Goal: Information Seeking & Learning: Check status

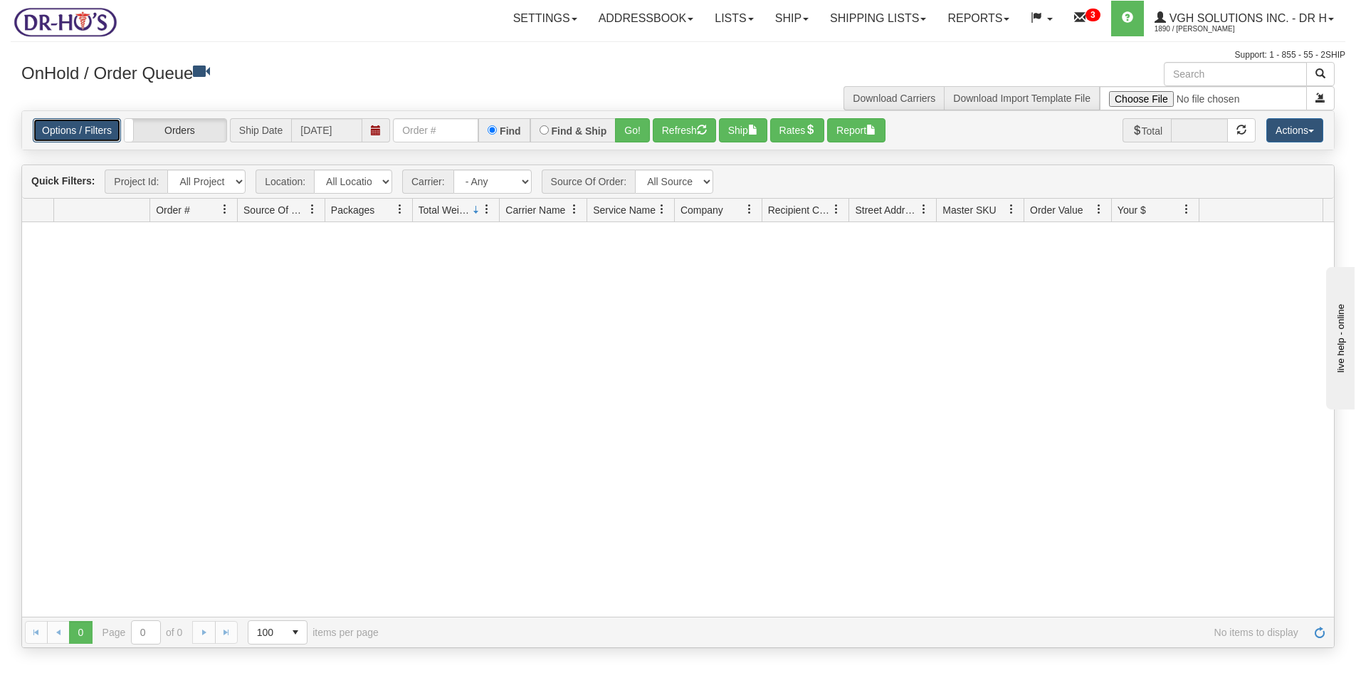
click at [78, 134] on link "Options / Filters" at bounding box center [77, 130] width 88 height 24
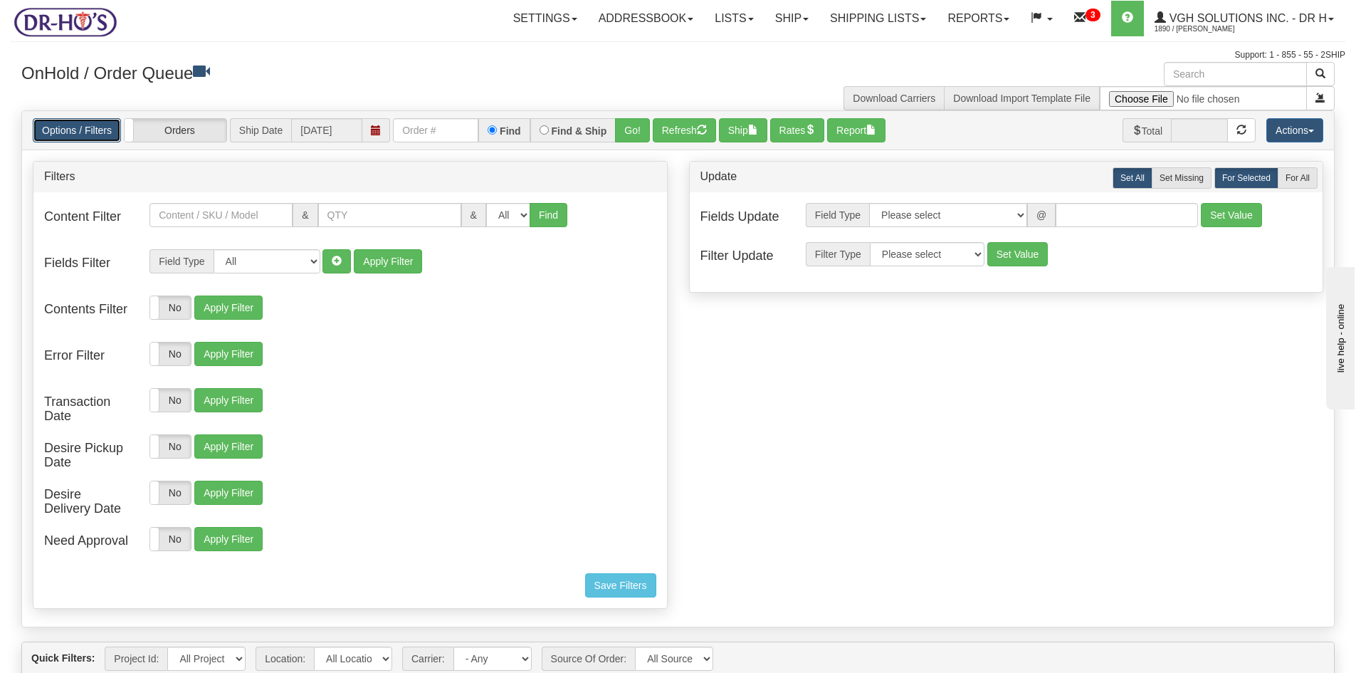
click at [72, 131] on link "Options / Filters" at bounding box center [77, 130] width 88 height 24
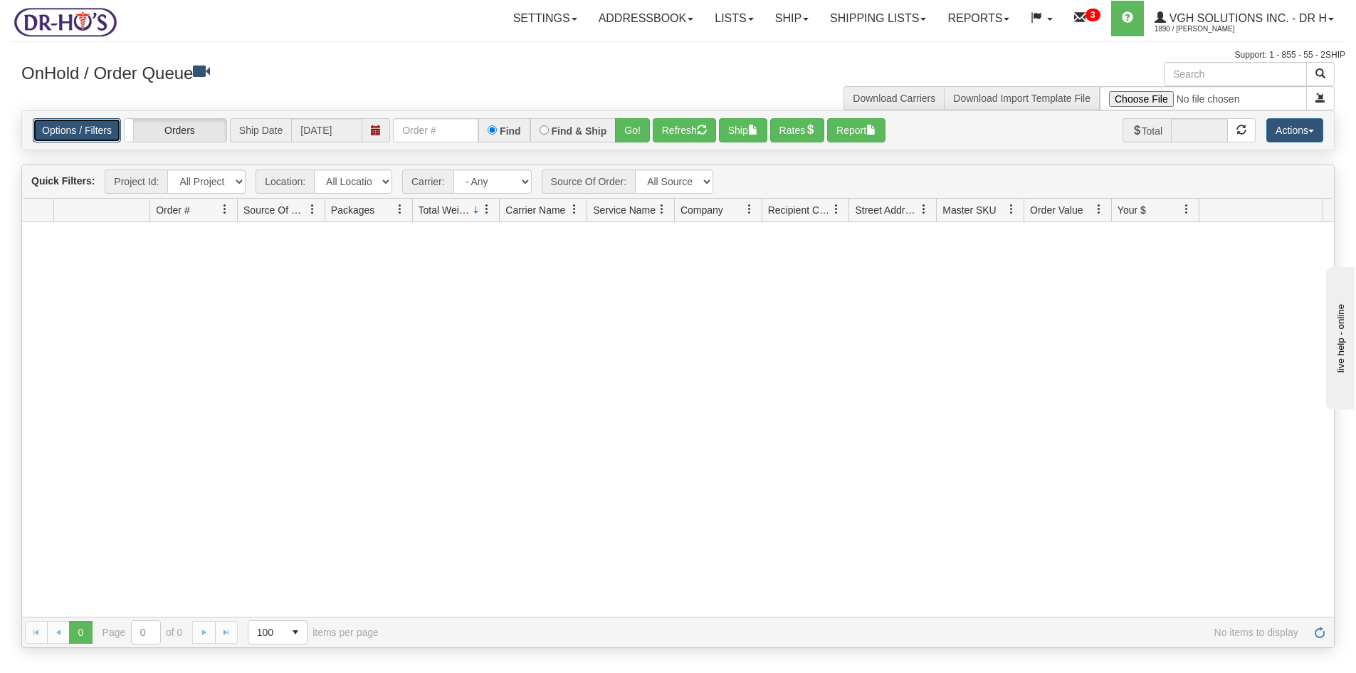
click at [72, 131] on link "Options / Filters" at bounding box center [77, 130] width 88 height 24
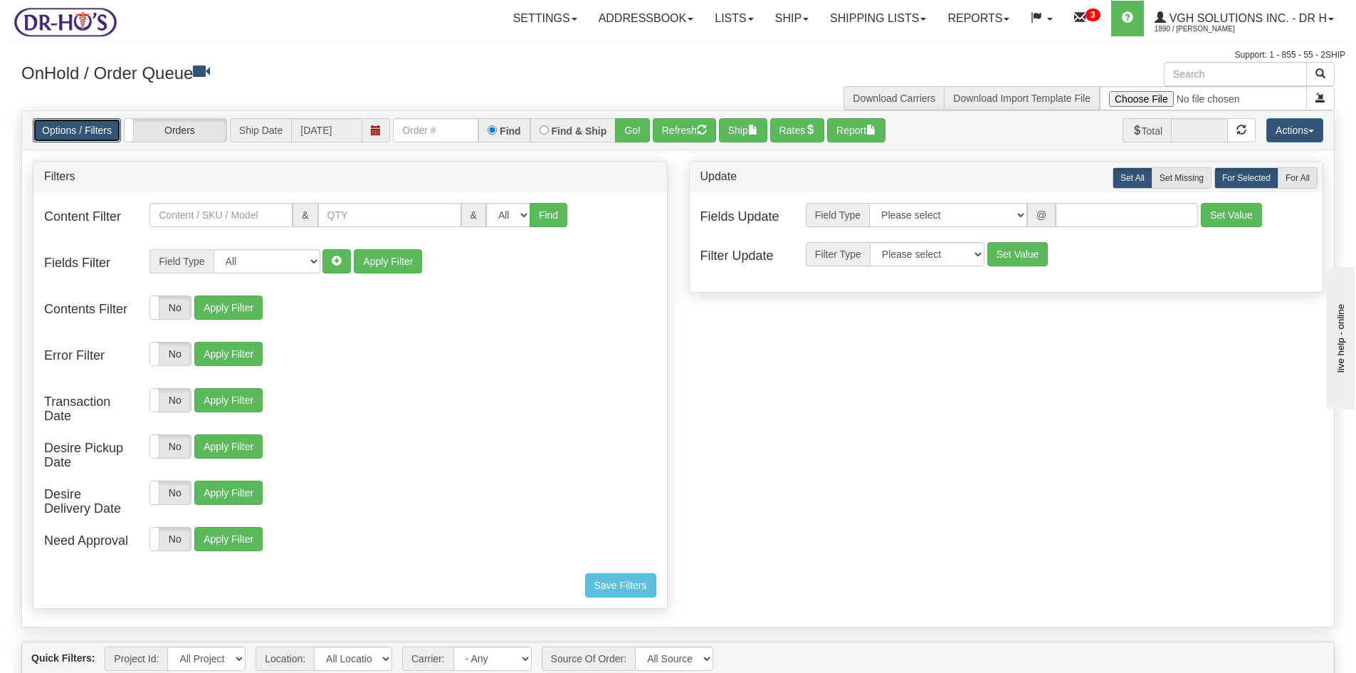
click at [84, 137] on link "Options / Filters" at bounding box center [77, 130] width 88 height 24
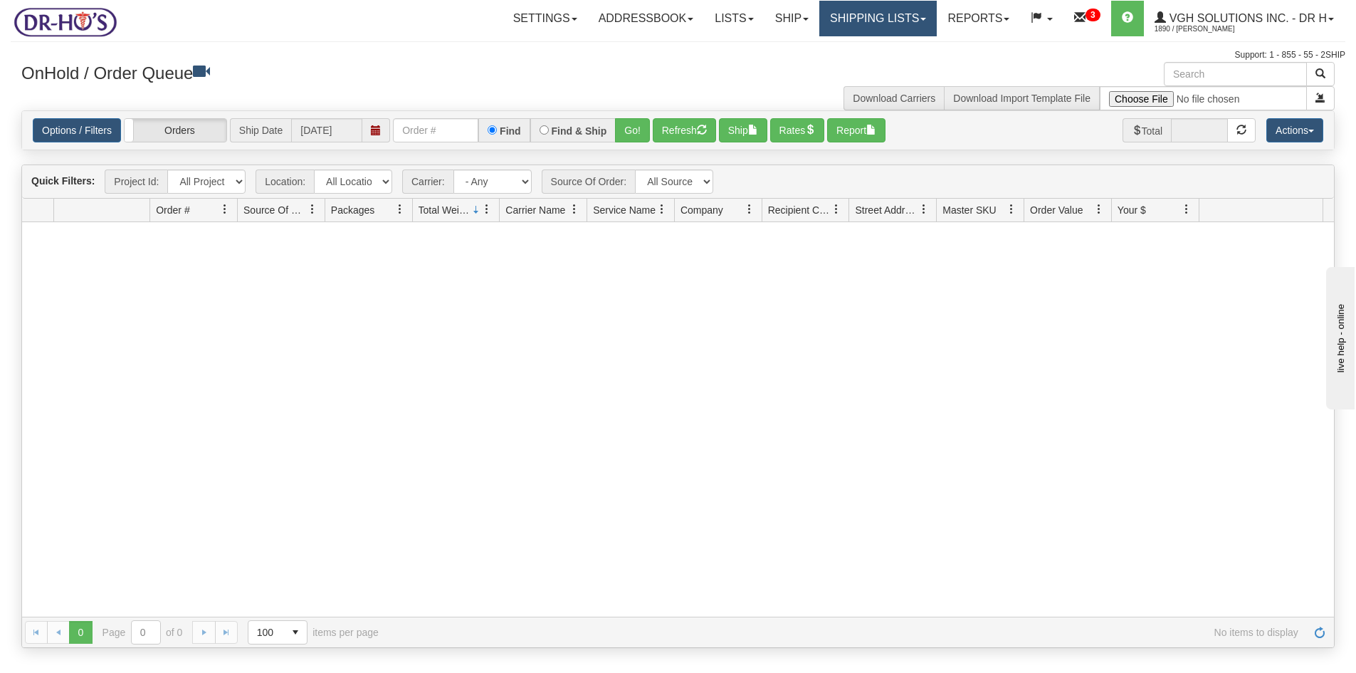
click at [862, 21] on link "Shipping lists" at bounding box center [877, 19] width 117 height 36
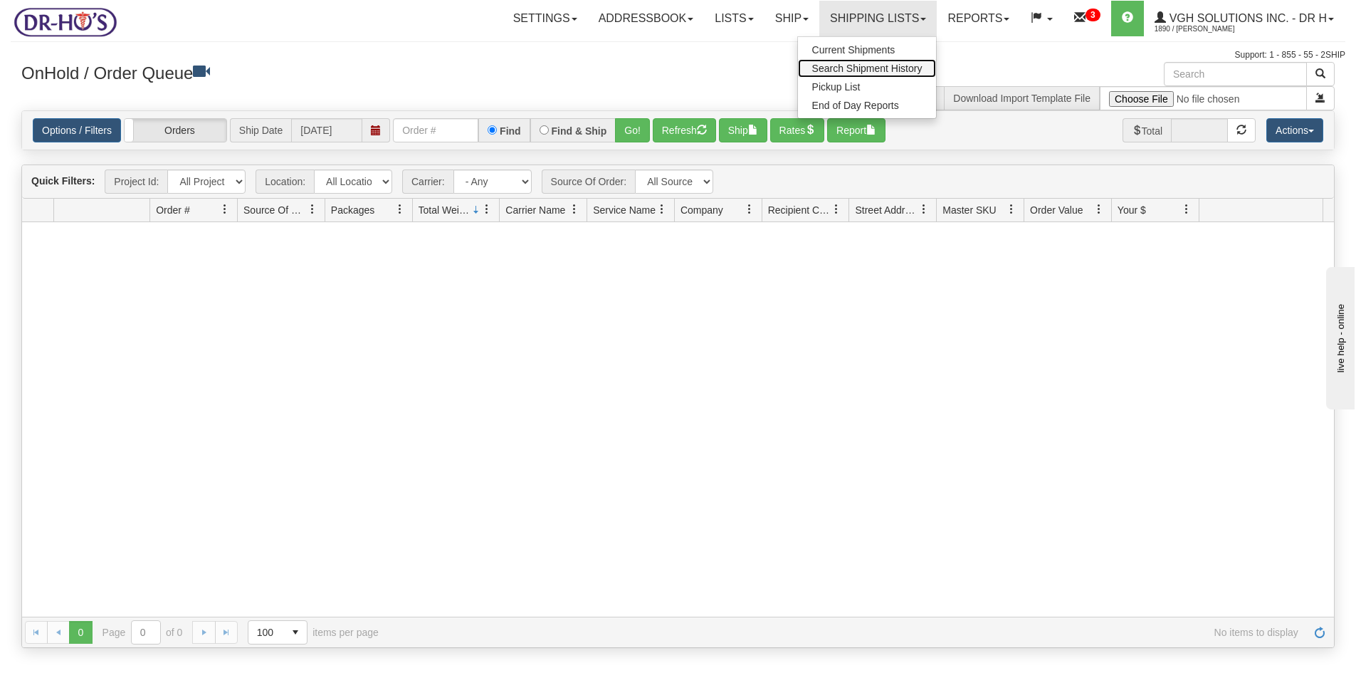
click at [835, 68] on span "Search Shipment History" at bounding box center [867, 68] width 110 height 11
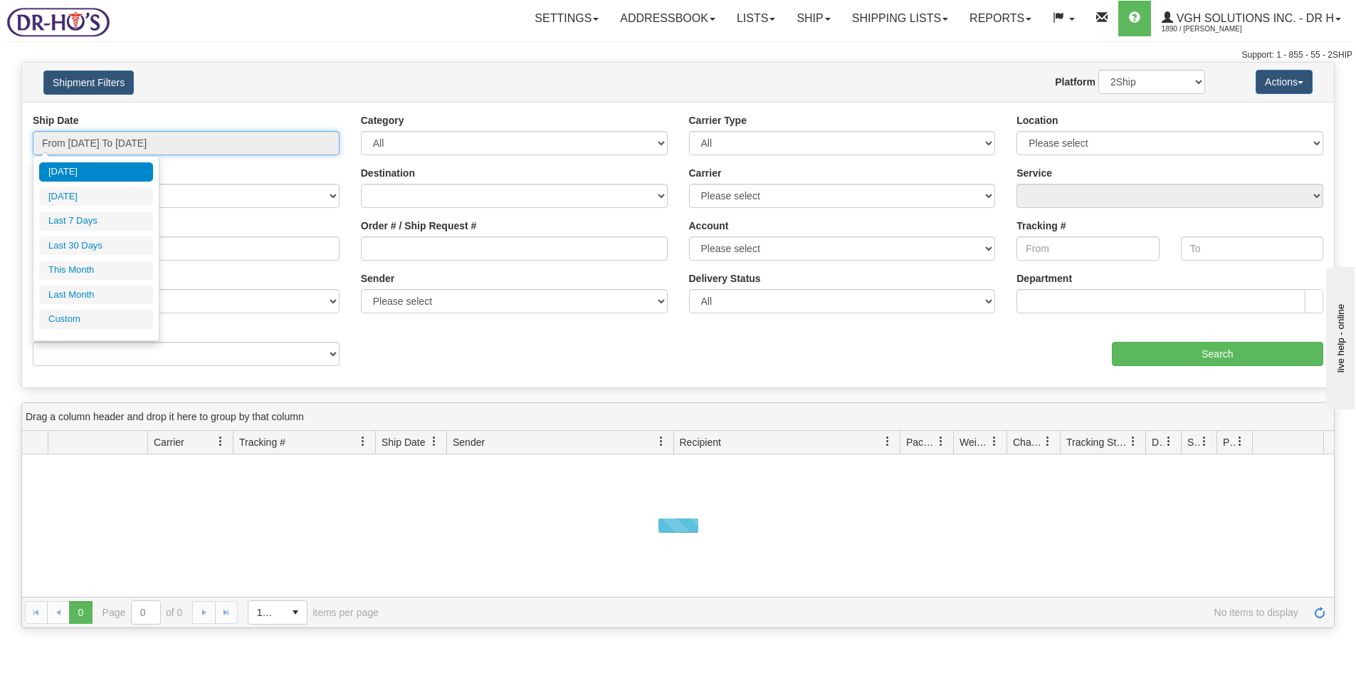
click at [330, 147] on input "From [DATE] To [DATE]" at bounding box center [186, 143] width 307 height 24
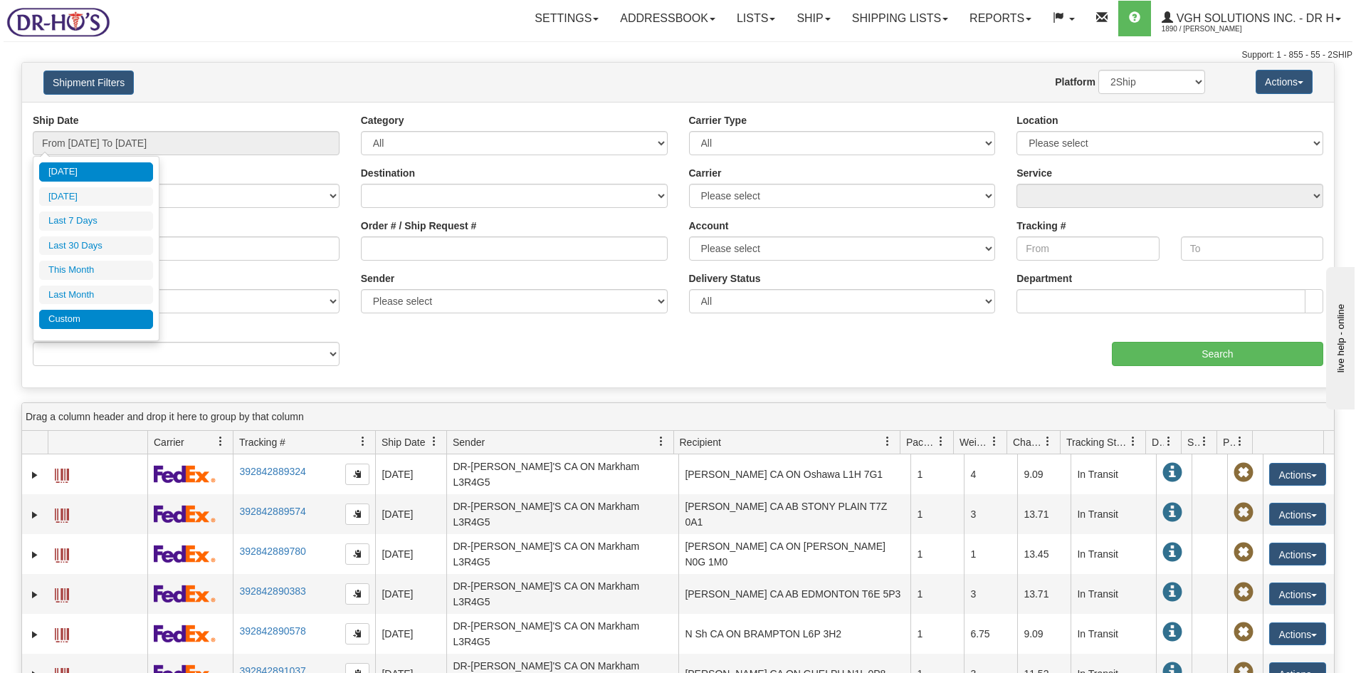
click at [62, 320] on li "Custom" at bounding box center [96, 319] width 114 height 19
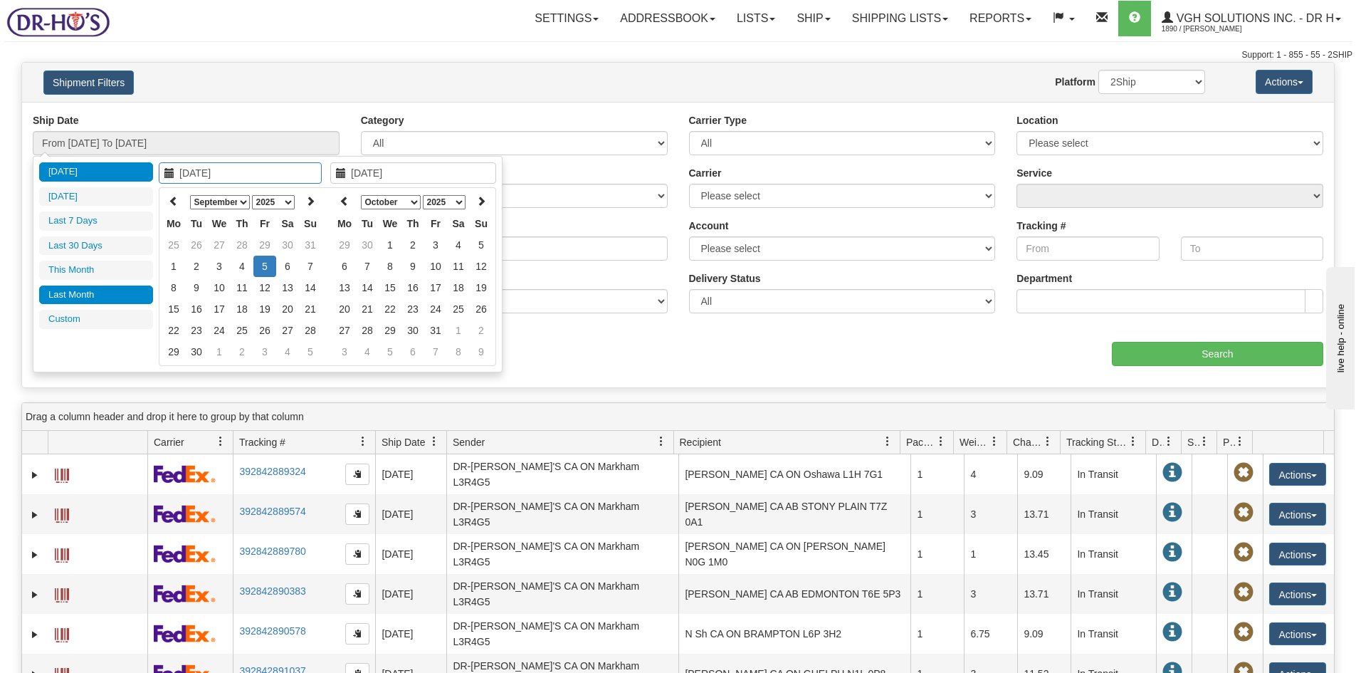
type input "[DATE]"
click at [63, 298] on li "Last Month" at bounding box center [96, 294] width 114 height 19
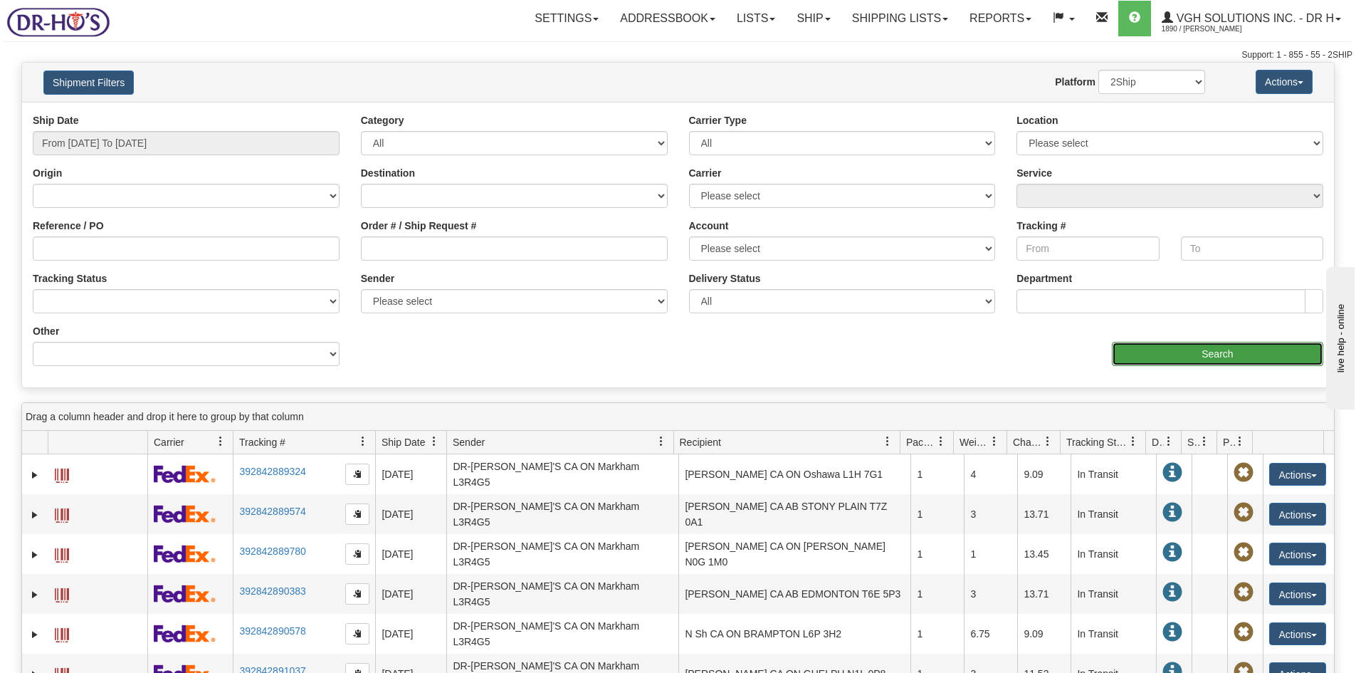
click at [1220, 349] on input "Search" at bounding box center [1217, 354] width 211 height 24
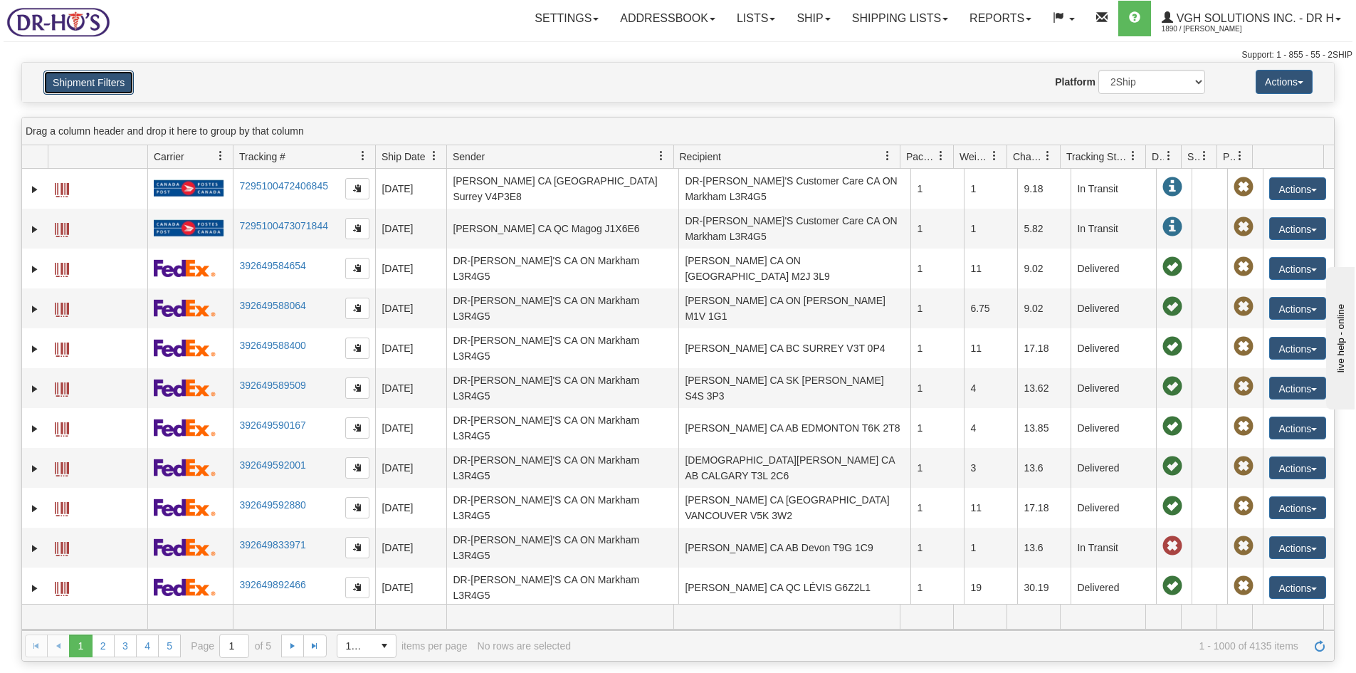
click at [81, 82] on button "Shipment Filters" at bounding box center [88, 82] width 90 height 24
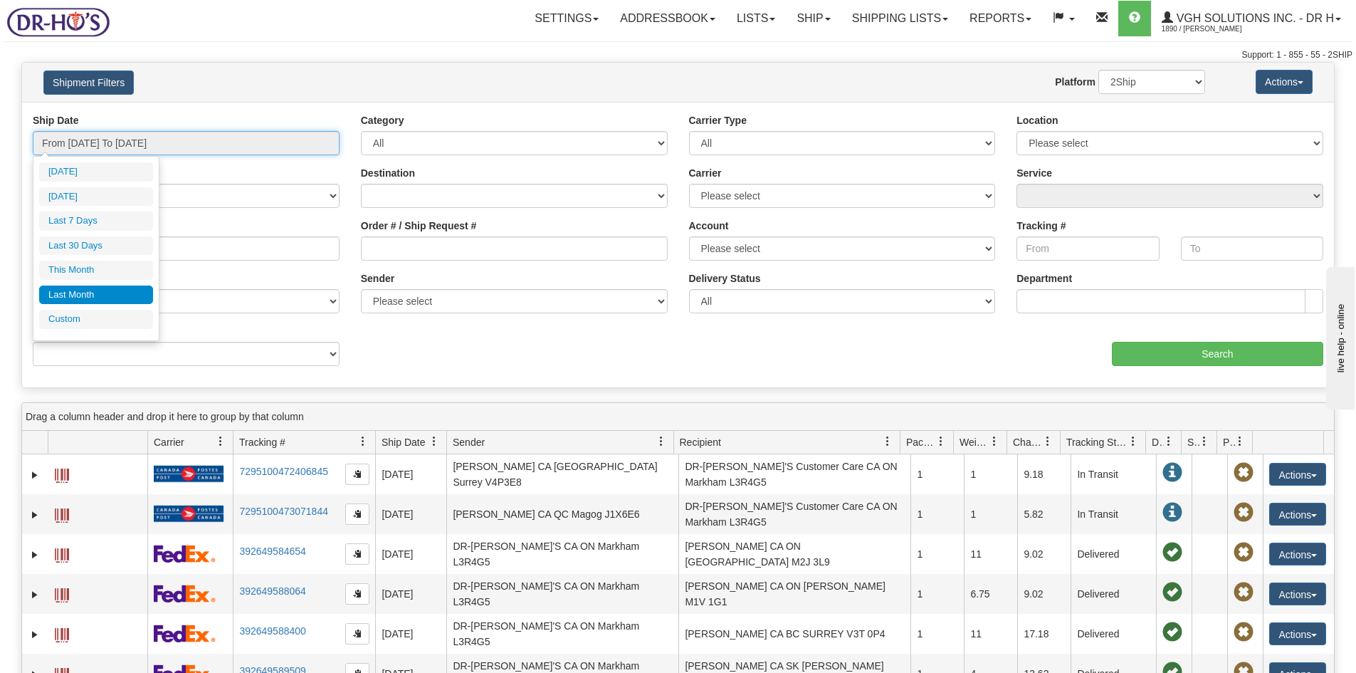
click at [95, 143] on input "From [DATE] To [DATE]" at bounding box center [186, 143] width 307 height 24
click at [78, 223] on li "Last 7 Days" at bounding box center [96, 220] width 114 height 19
type input "From [DATE] To [DATE]"
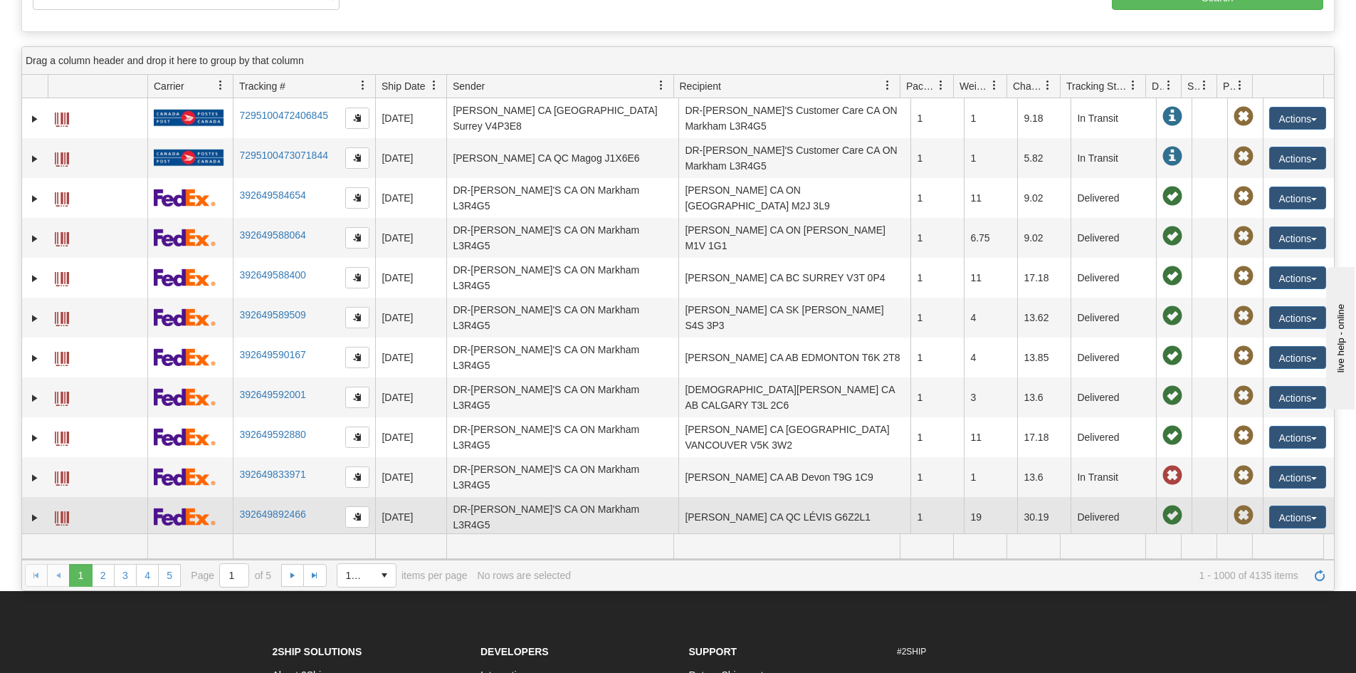
scroll to position [2100, 0]
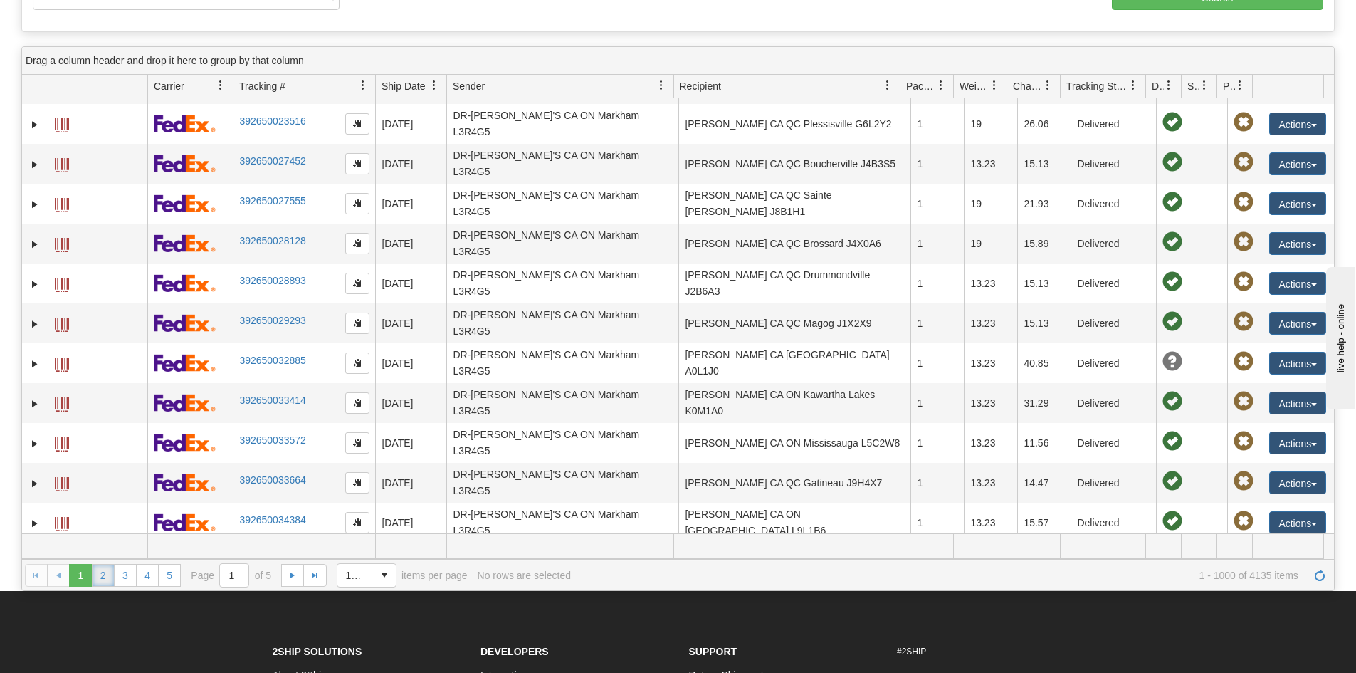
click at [95, 577] on link "2" at bounding box center [103, 575] width 23 height 23
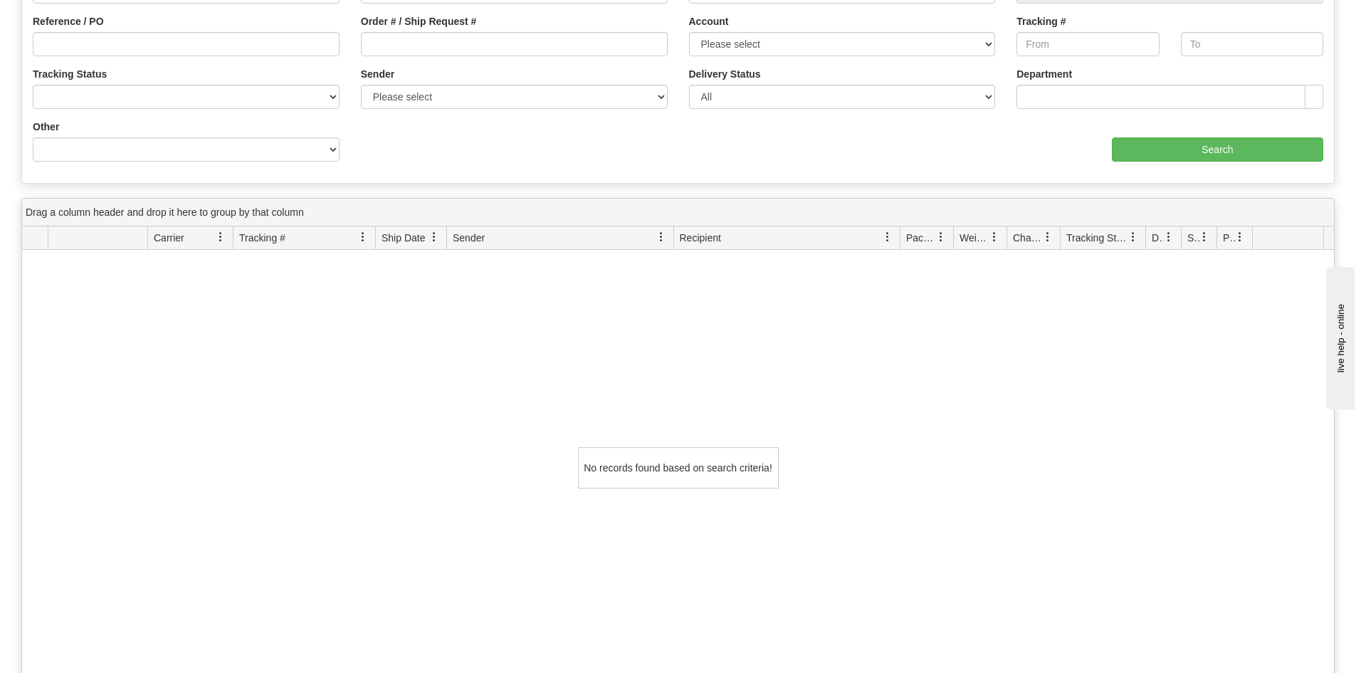
scroll to position [0, 0]
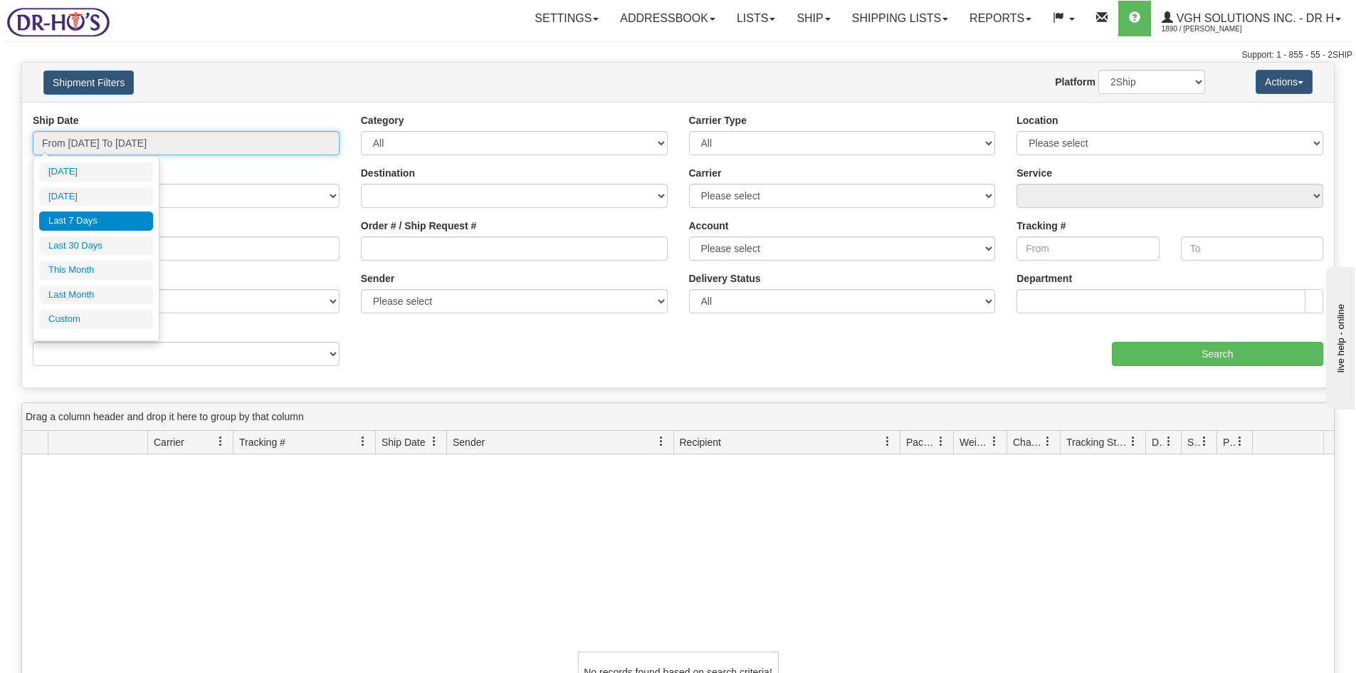
click at [73, 142] on input "From [DATE] To [DATE]" at bounding box center [186, 143] width 307 height 24
type input "[DATE]"
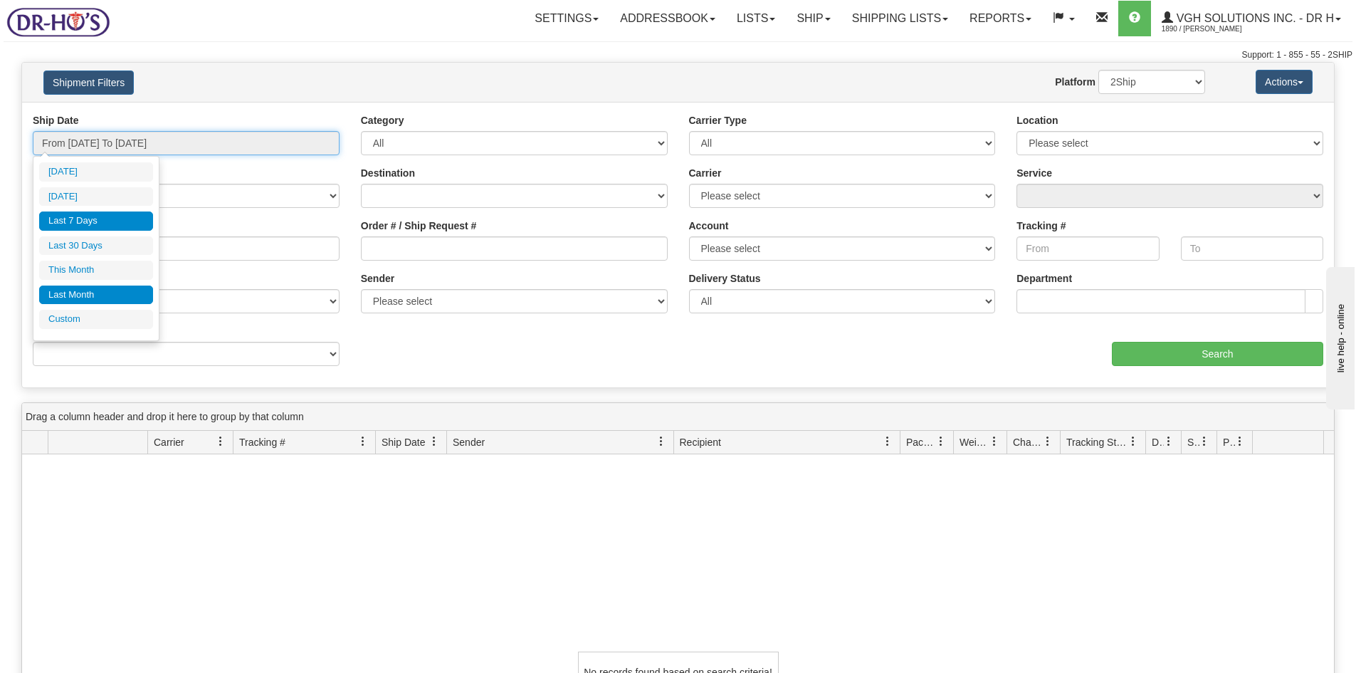
type input "[DATE]"
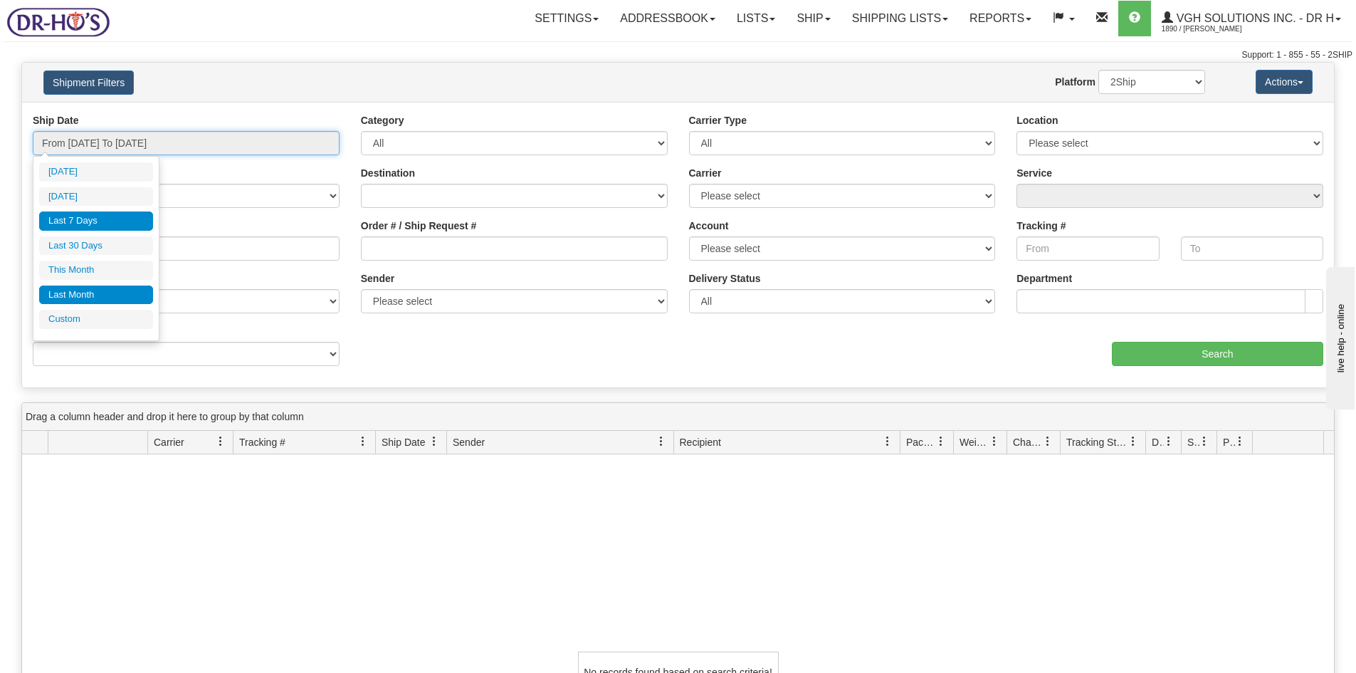
type input "[DATE]"
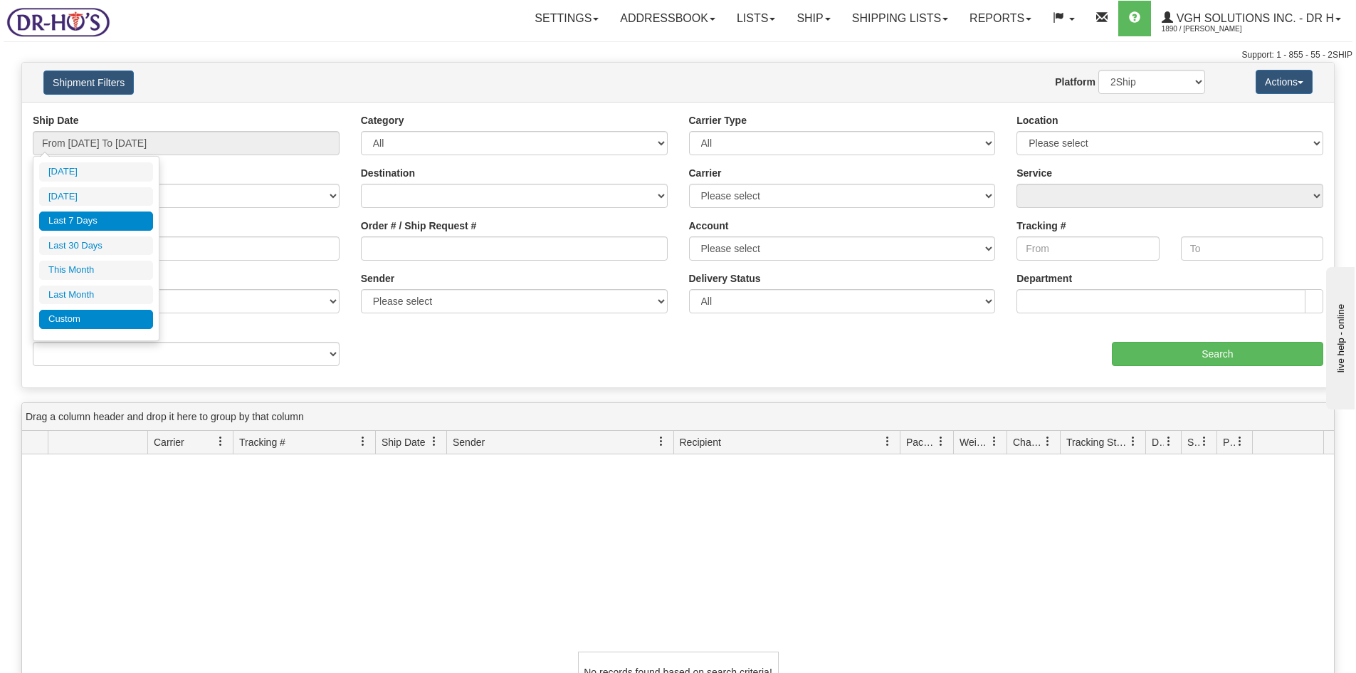
click at [63, 321] on li "Custom" at bounding box center [96, 319] width 114 height 19
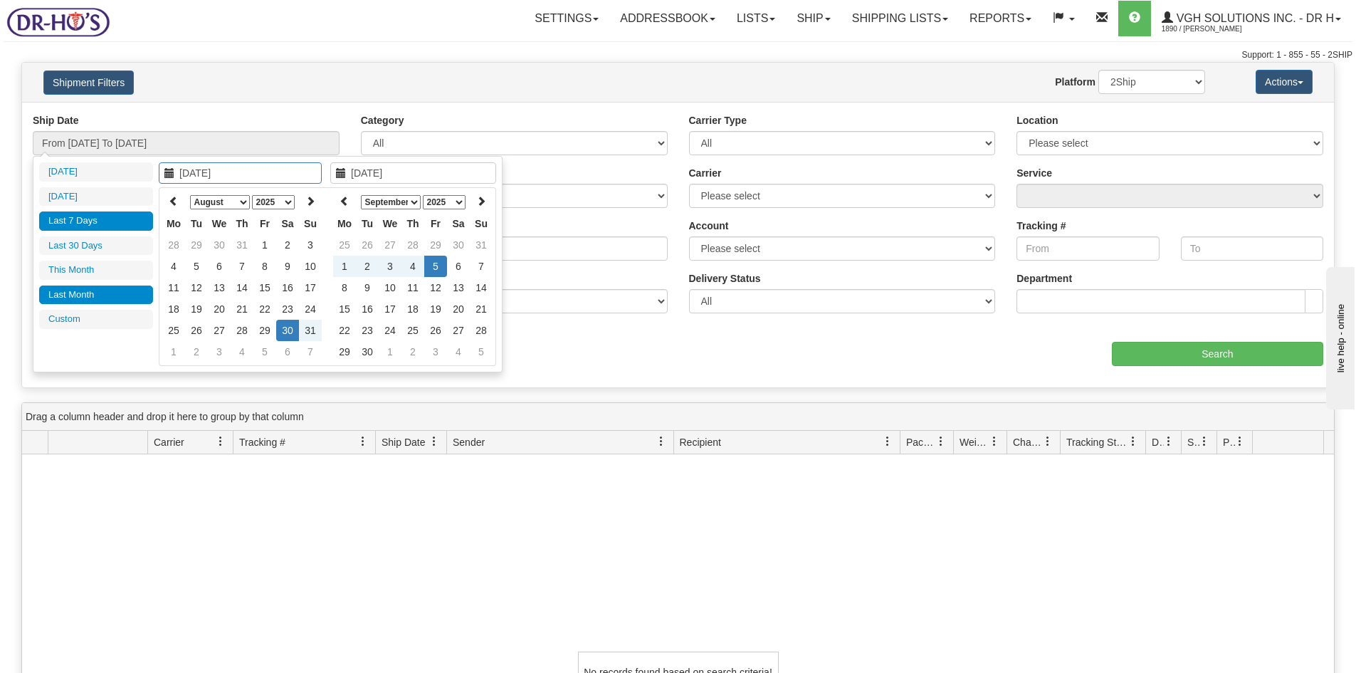
type input "[DATE]"
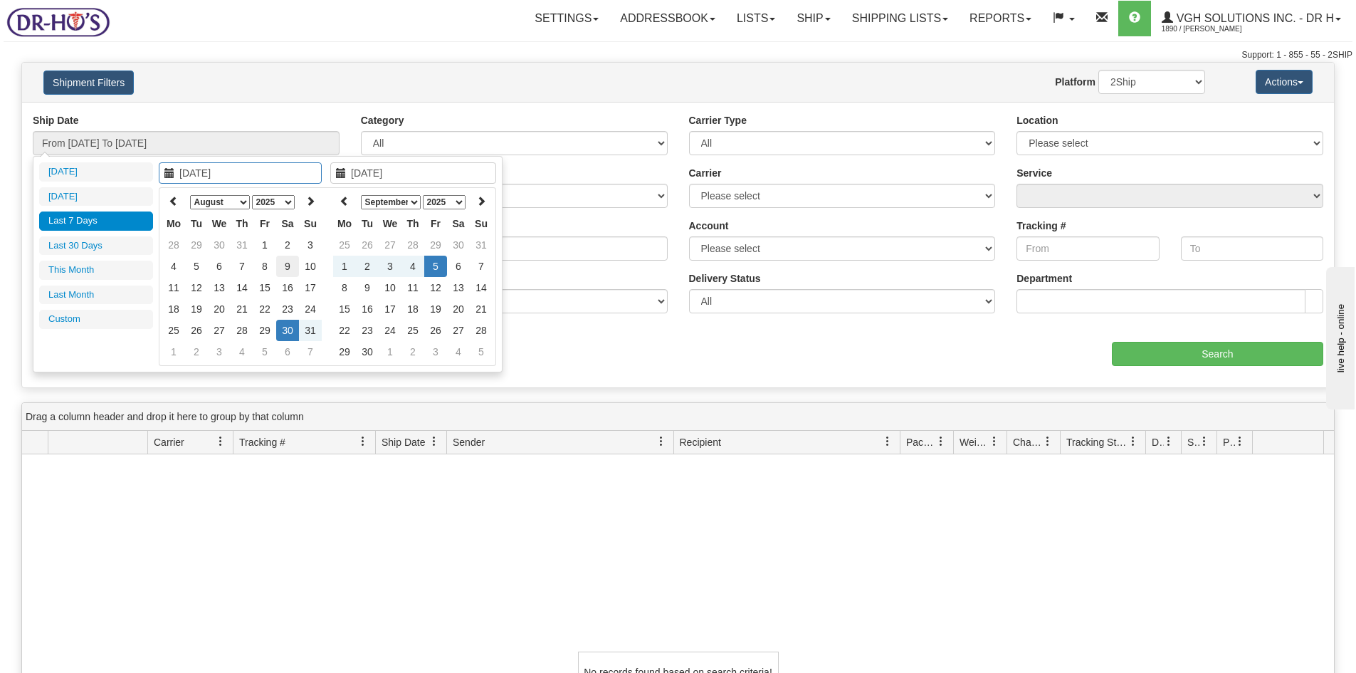
click at [287, 263] on td "9" at bounding box center [287, 266] width 23 height 21
click at [342, 199] on icon at bounding box center [345, 201] width 10 height 10
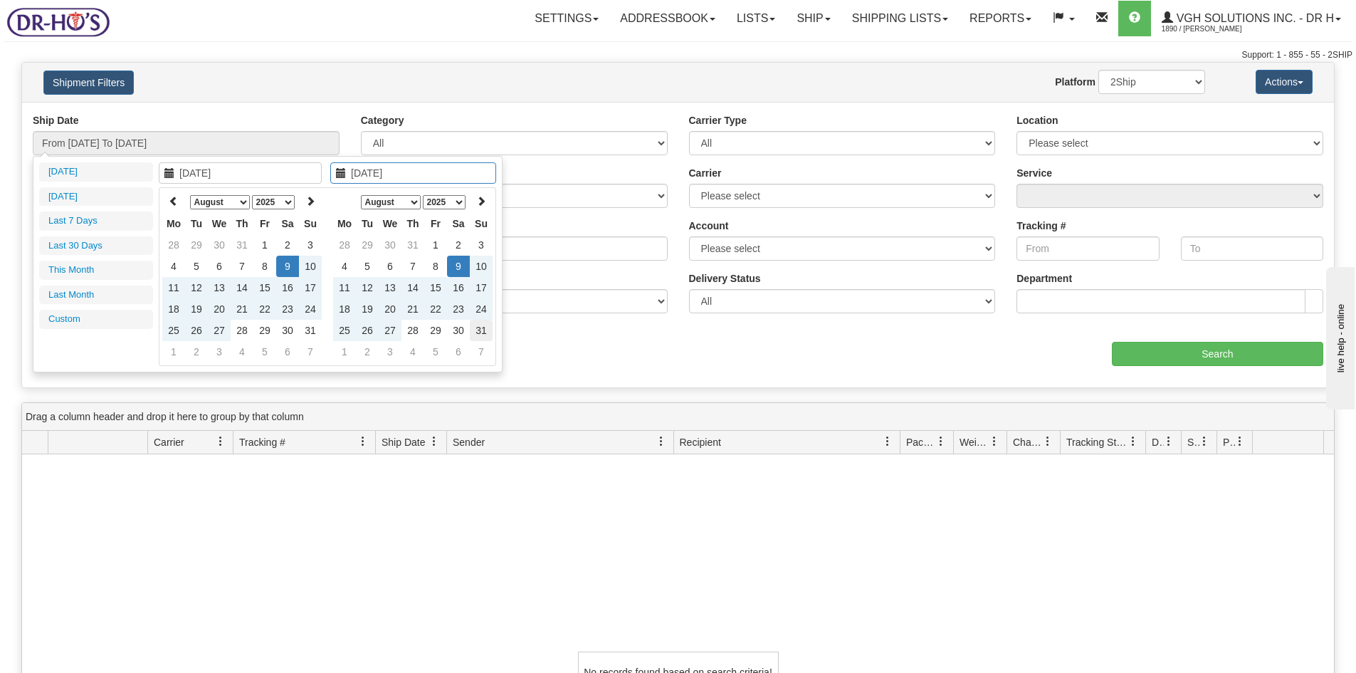
type input "[DATE]"
click at [478, 332] on td "31" at bounding box center [481, 330] width 23 height 21
type input "From [DATE] To [DATE]"
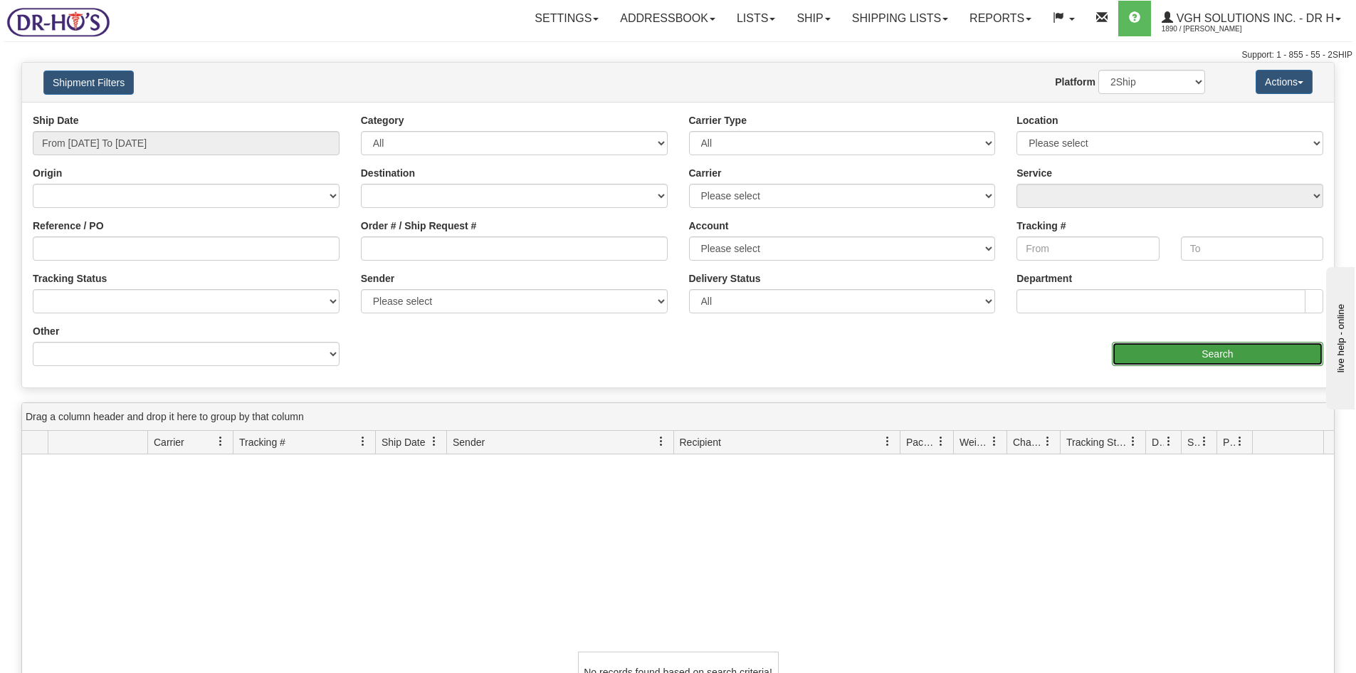
click at [1205, 358] on input "Search" at bounding box center [1217, 354] width 211 height 24
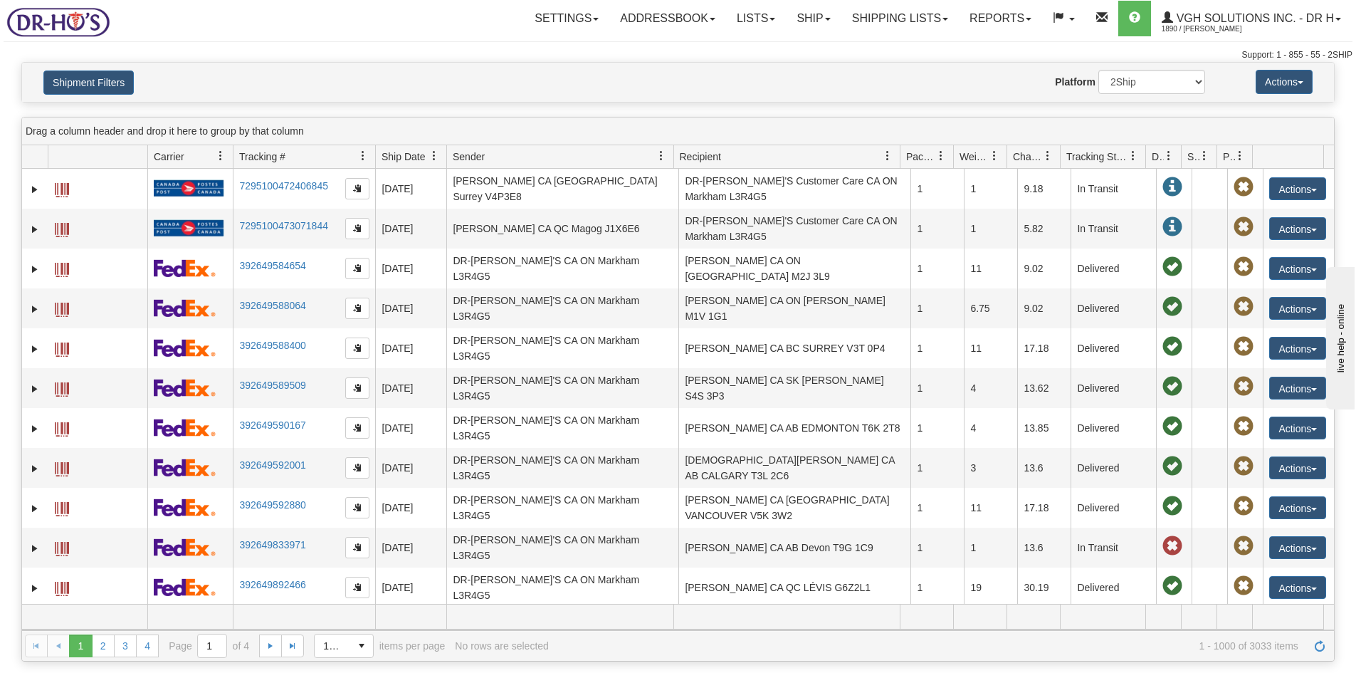
click at [869, 61] on div at bounding box center [678, 61] width 1349 height 1
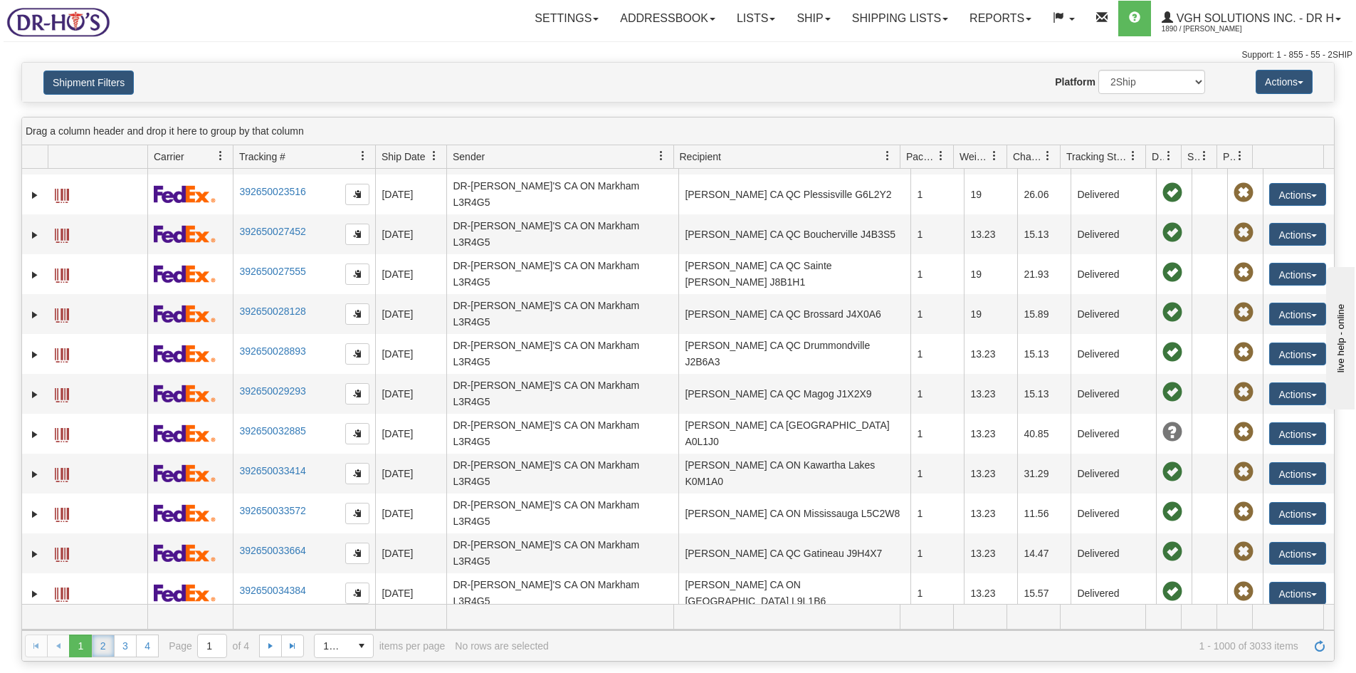
click at [105, 642] on link "2" at bounding box center [103, 645] width 23 height 23
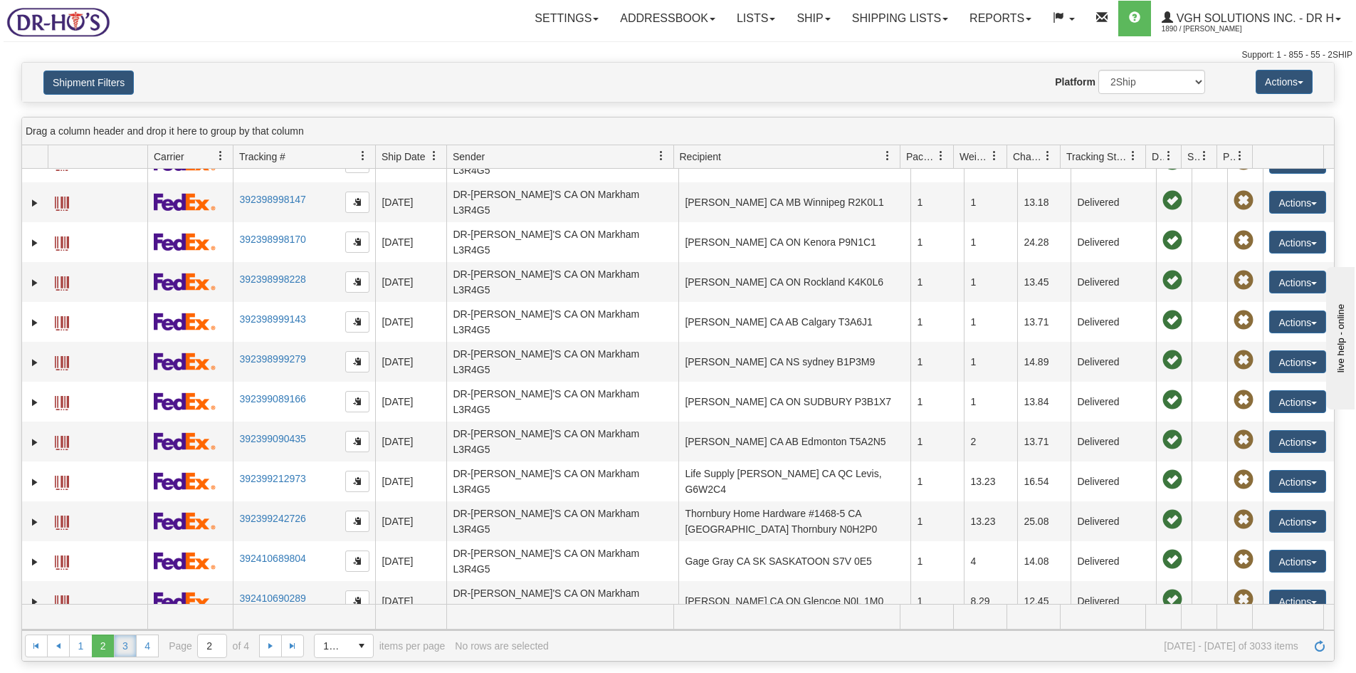
click at [127, 646] on link "3" at bounding box center [125, 645] width 23 height 23
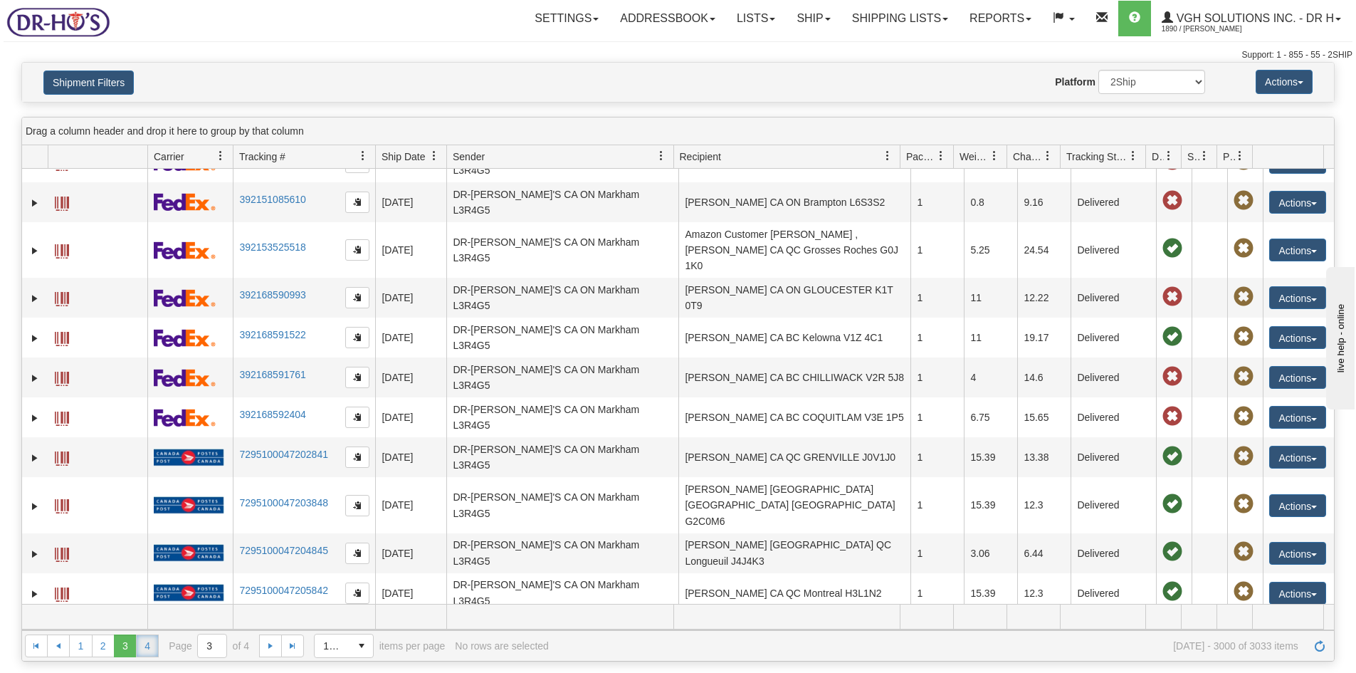
click at [148, 645] on link "4" at bounding box center [147, 645] width 23 height 23
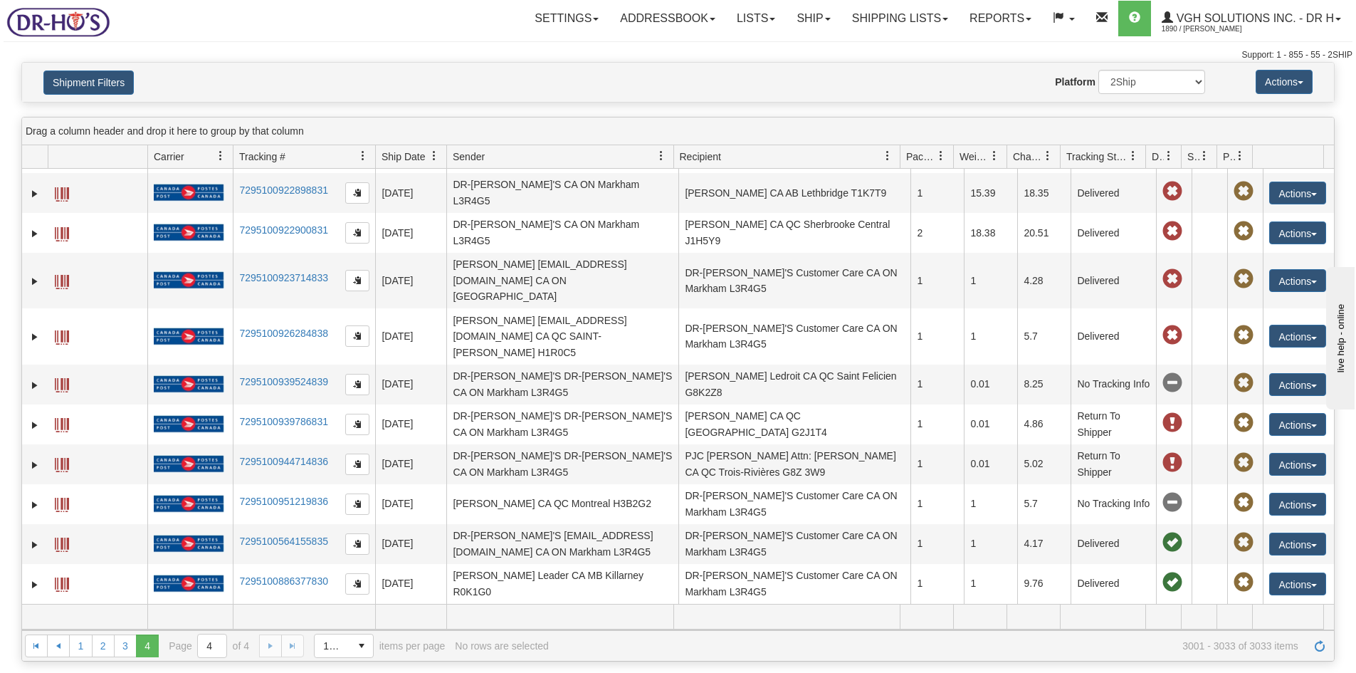
scroll to position [785, 0]
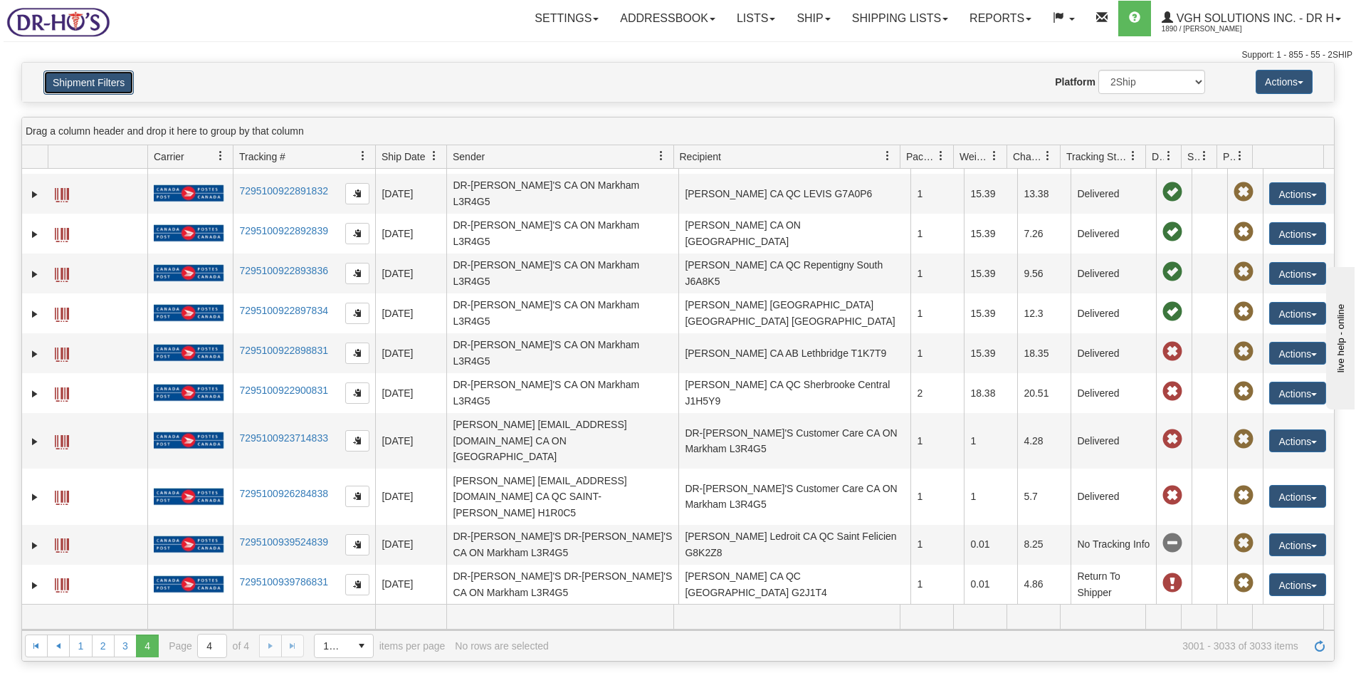
click at [69, 83] on button "Shipment Filters" at bounding box center [88, 82] width 90 height 24
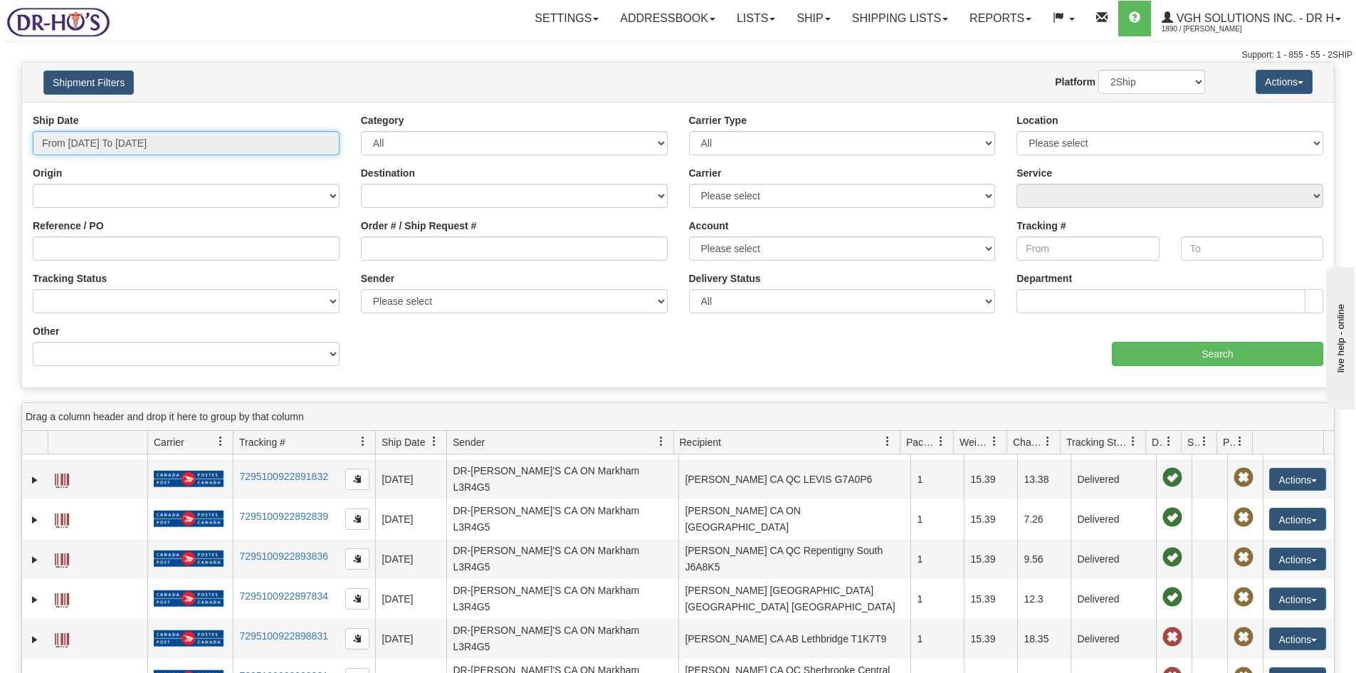
click at [145, 140] on input "From [DATE] To [DATE]" at bounding box center [186, 143] width 307 height 24
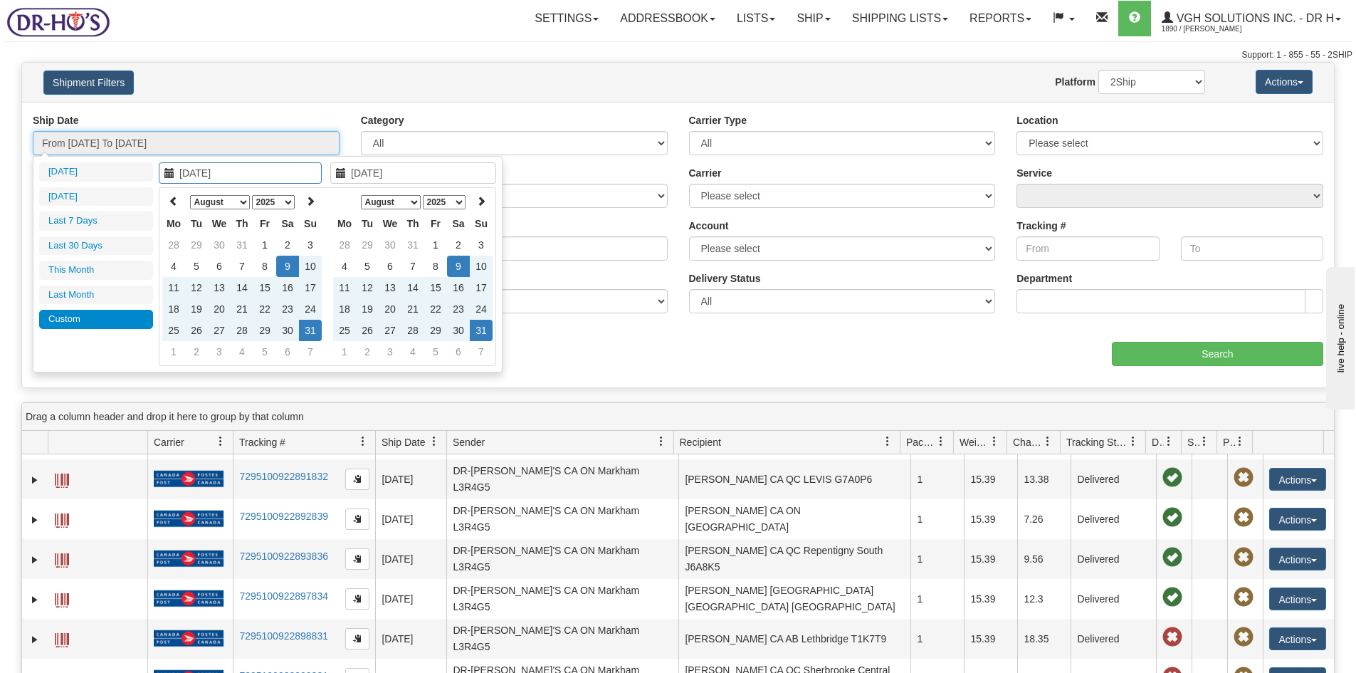
type input "[DATE]"
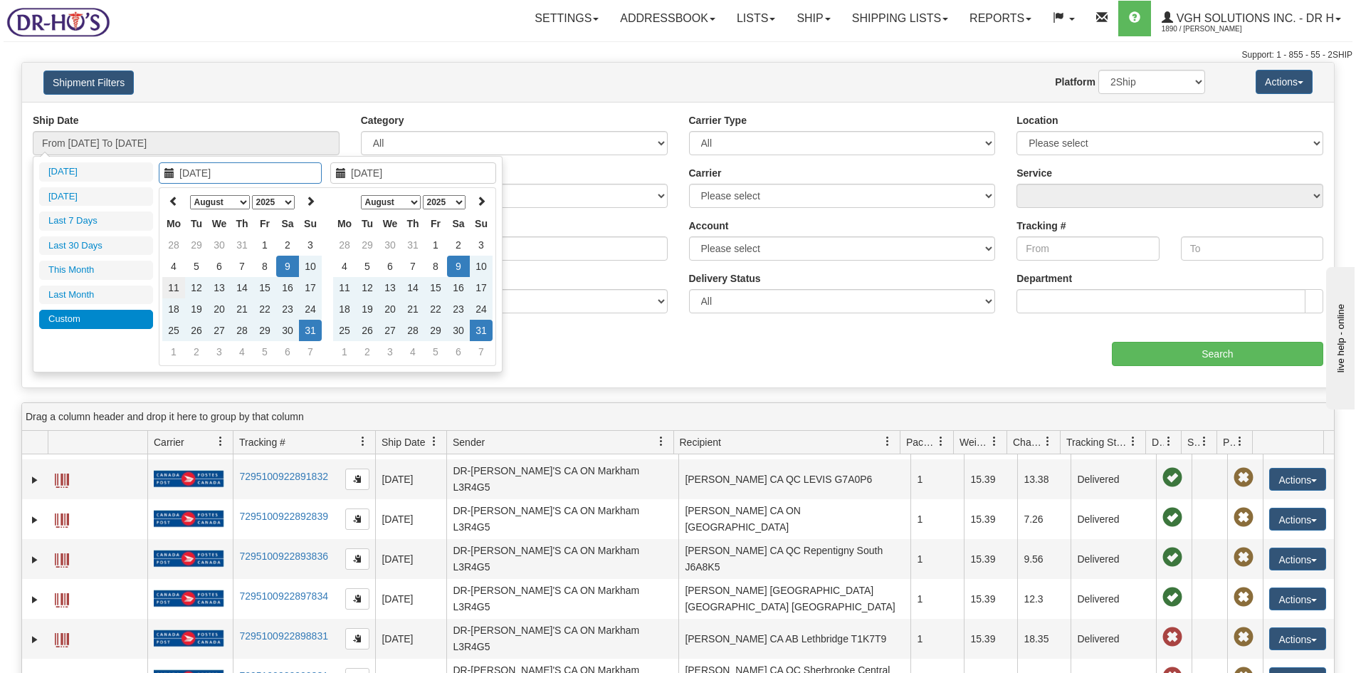
click at [171, 285] on td "11" at bounding box center [173, 287] width 23 height 21
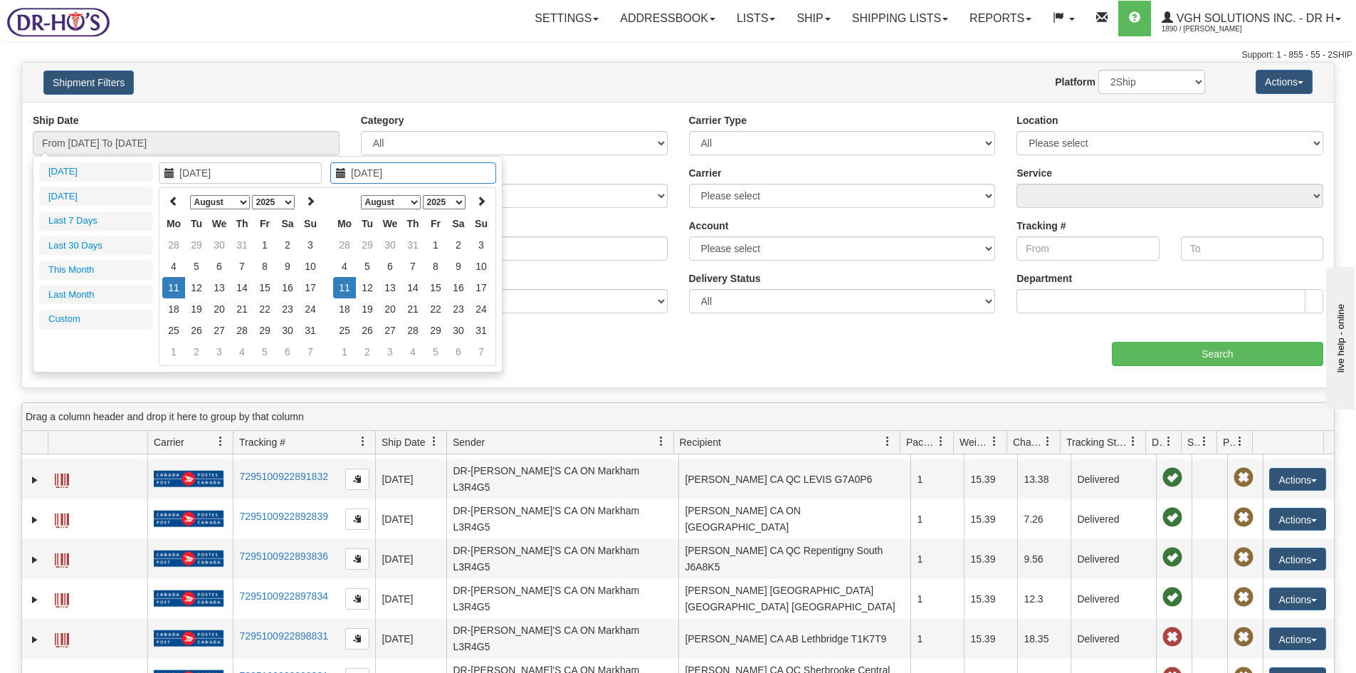
type input "[DATE]"
click at [350, 286] on td "11" at bounding box center [344, 287] width 23 height 21
type input "From [DATE] To [DATE]"
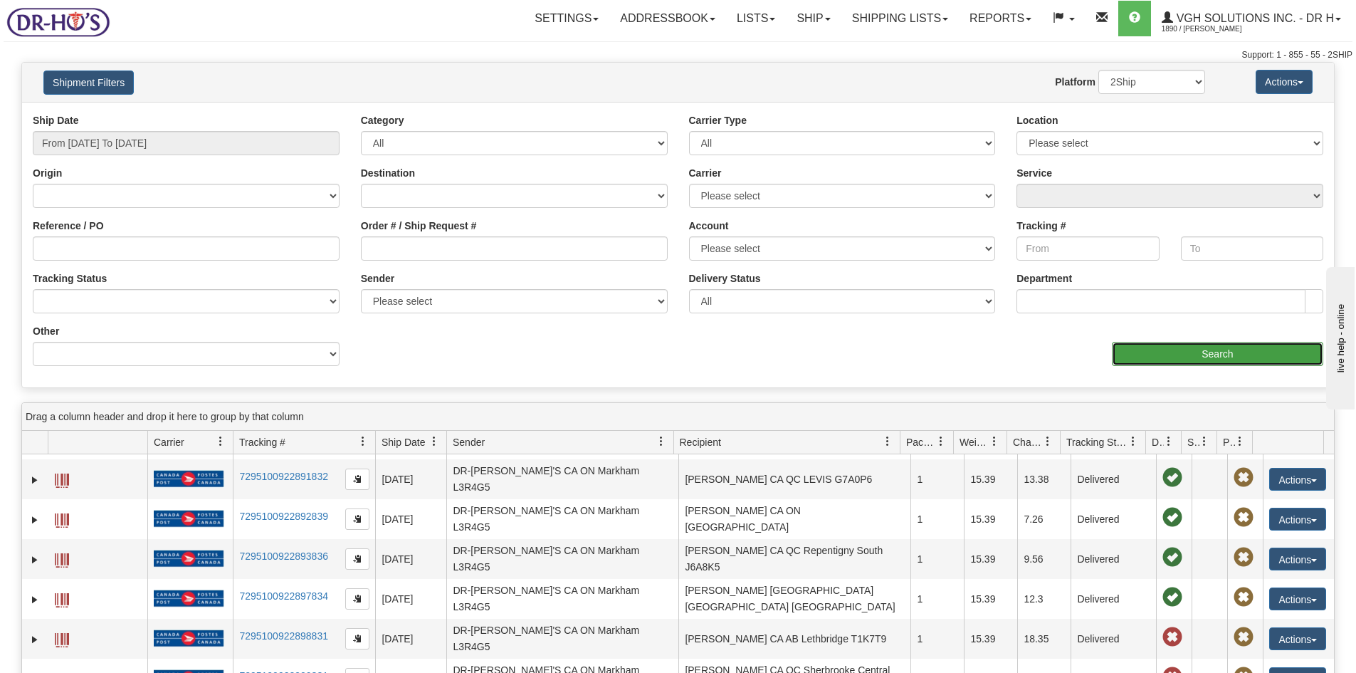
click at [1206, 352] on input "Search" at bounding box center [1217, 354] width 211 height 24
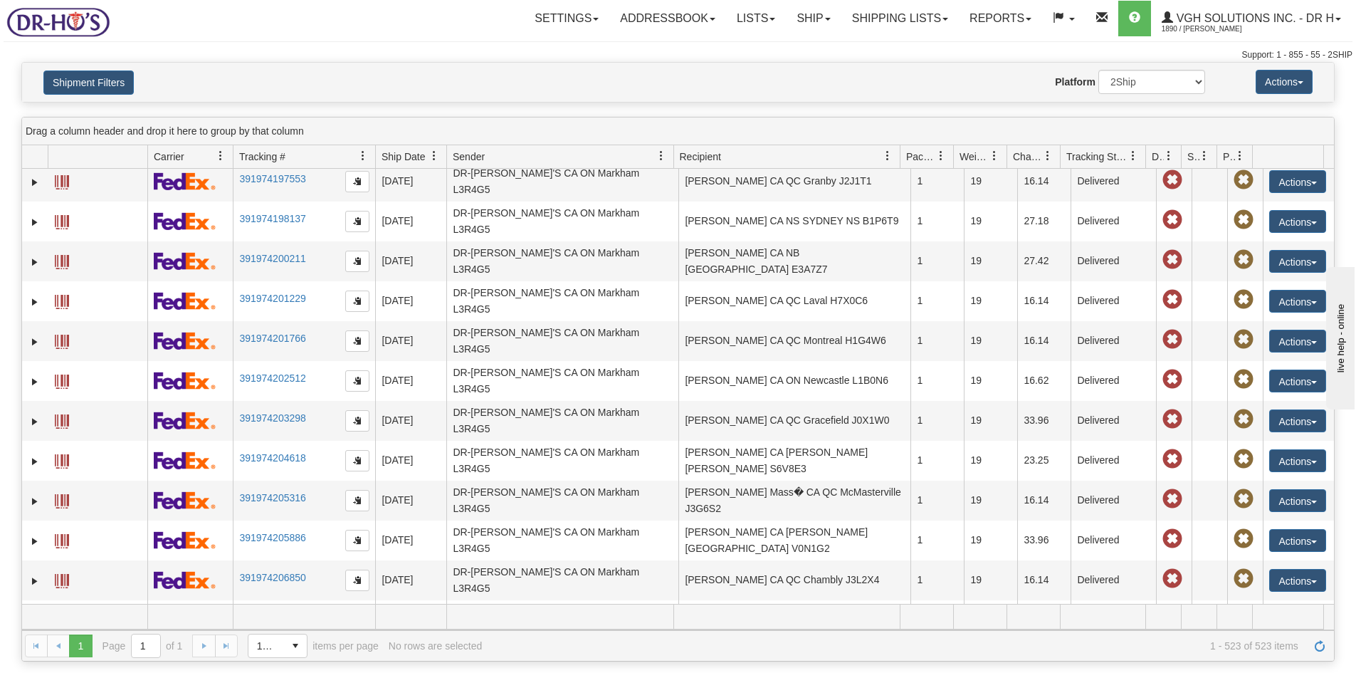
scroll to position [7609, 0]
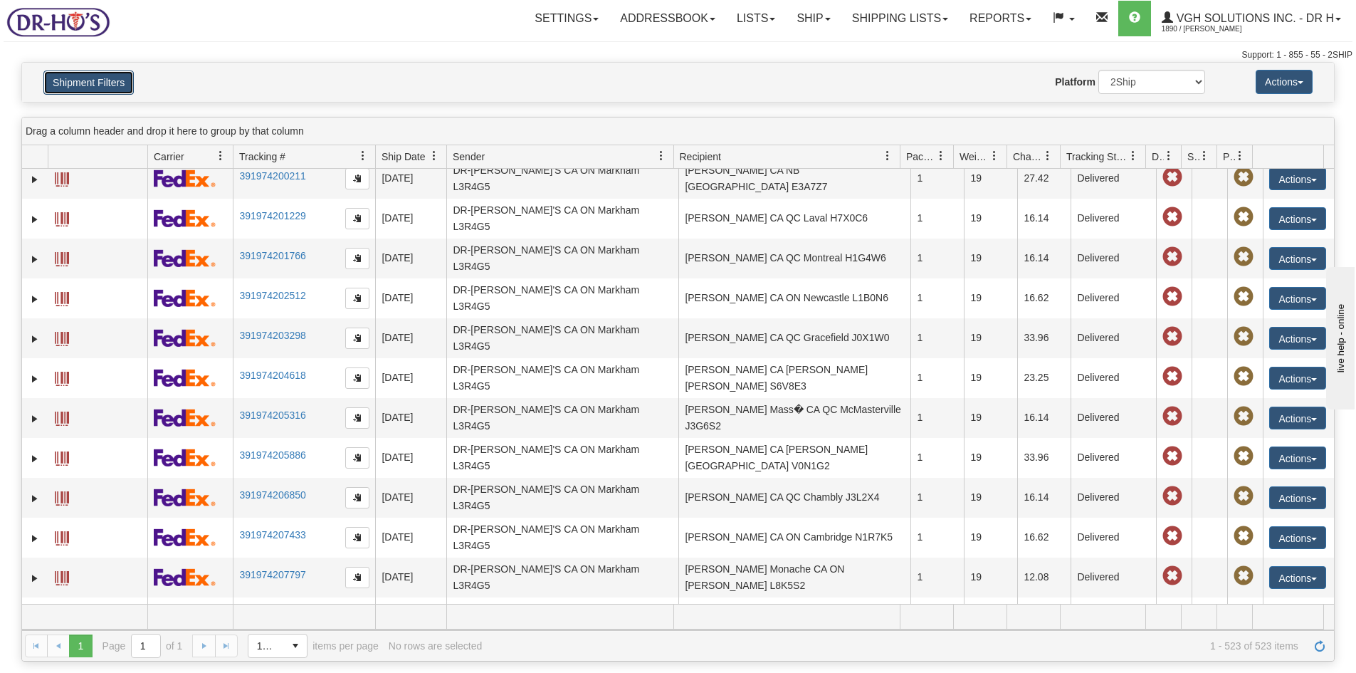
click at [86, 77] on button "Shipment Filters" at bounding box center [88, 82] width 90 height 24
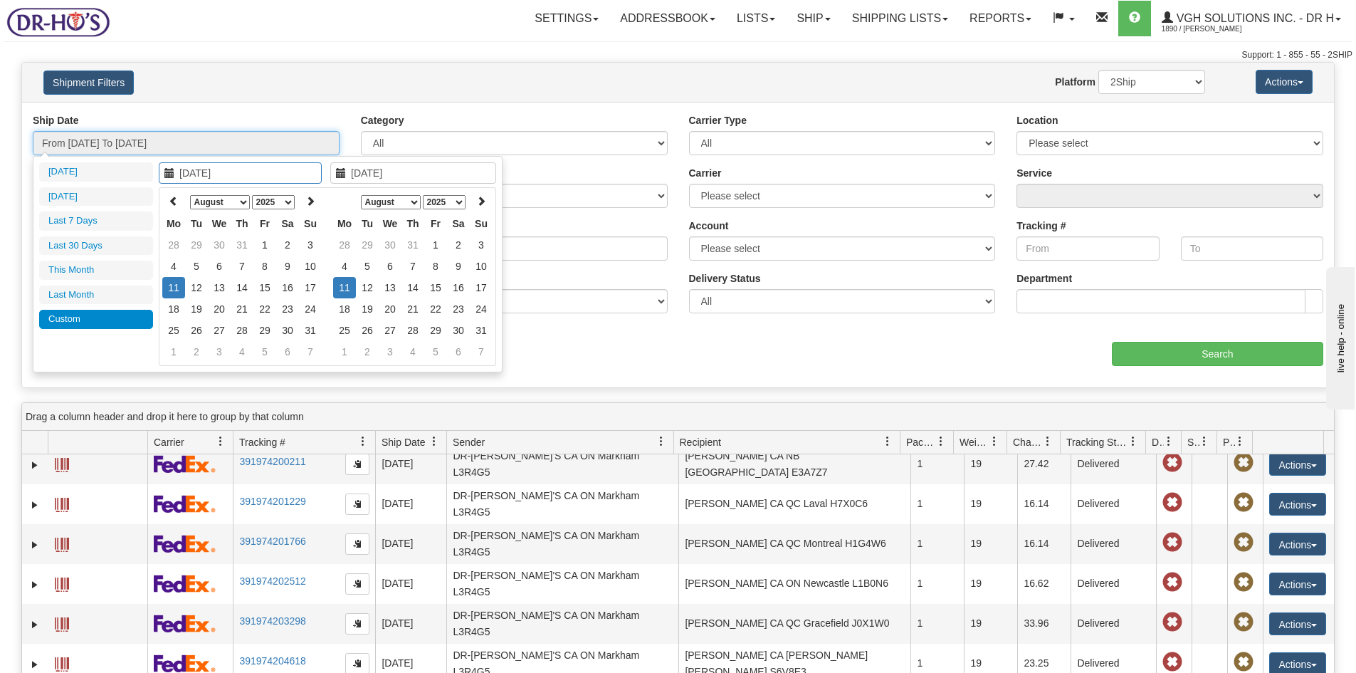
click at [102, 144] on input "From [DATE] To [DATE]" at bounding box center [186, 143] width 307 height 24
type input "[DATE]"
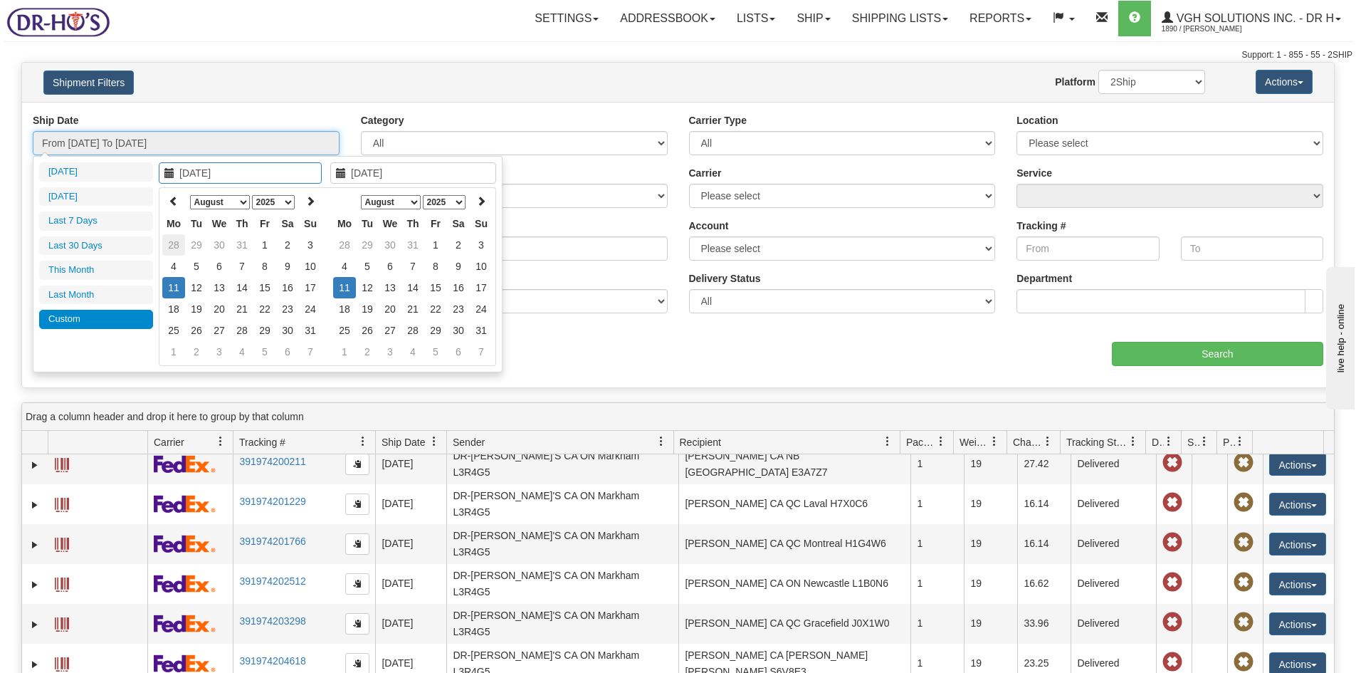
type input "[DATE]"
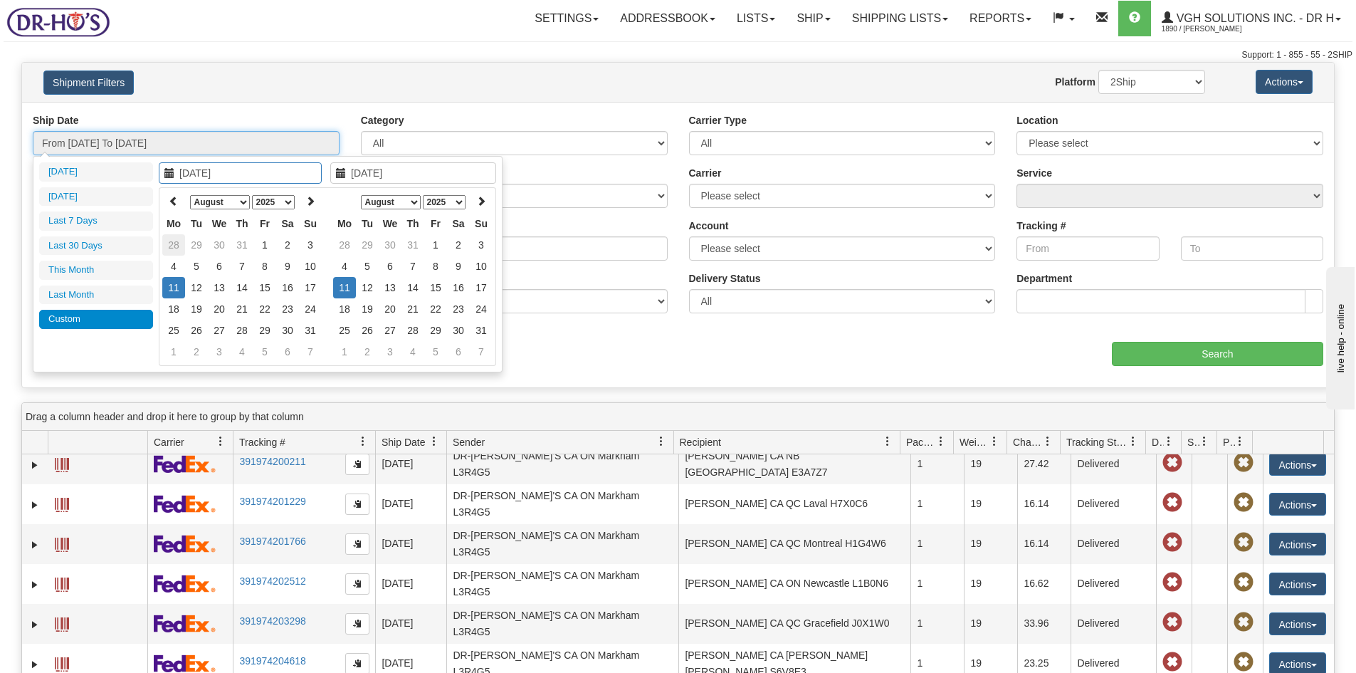
type input "[DATE]"
click at [198, 285] on td "12" at bounding box center [196, 287] width 23 height 21
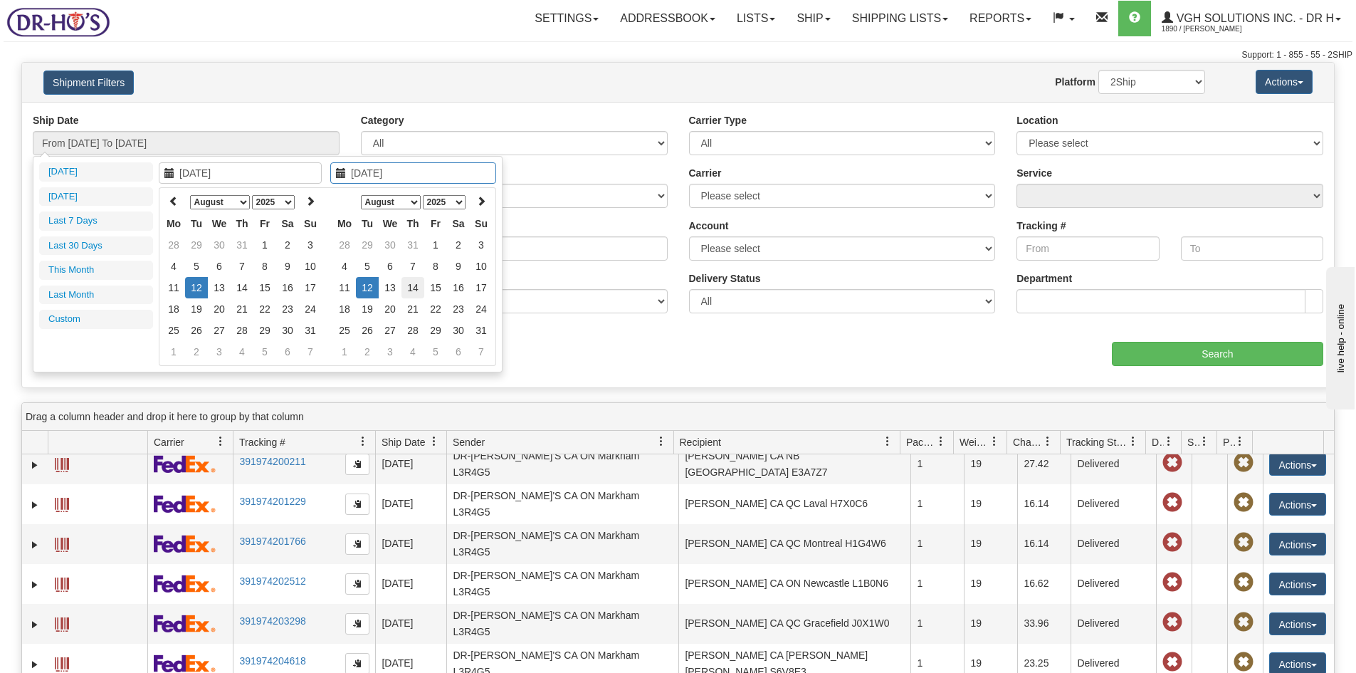
type input "[DATE]"
click at [412, 290] on td "14" at bounding box center [413, 287] width 23 height 21
type input "From [DATE] To [DATE]"
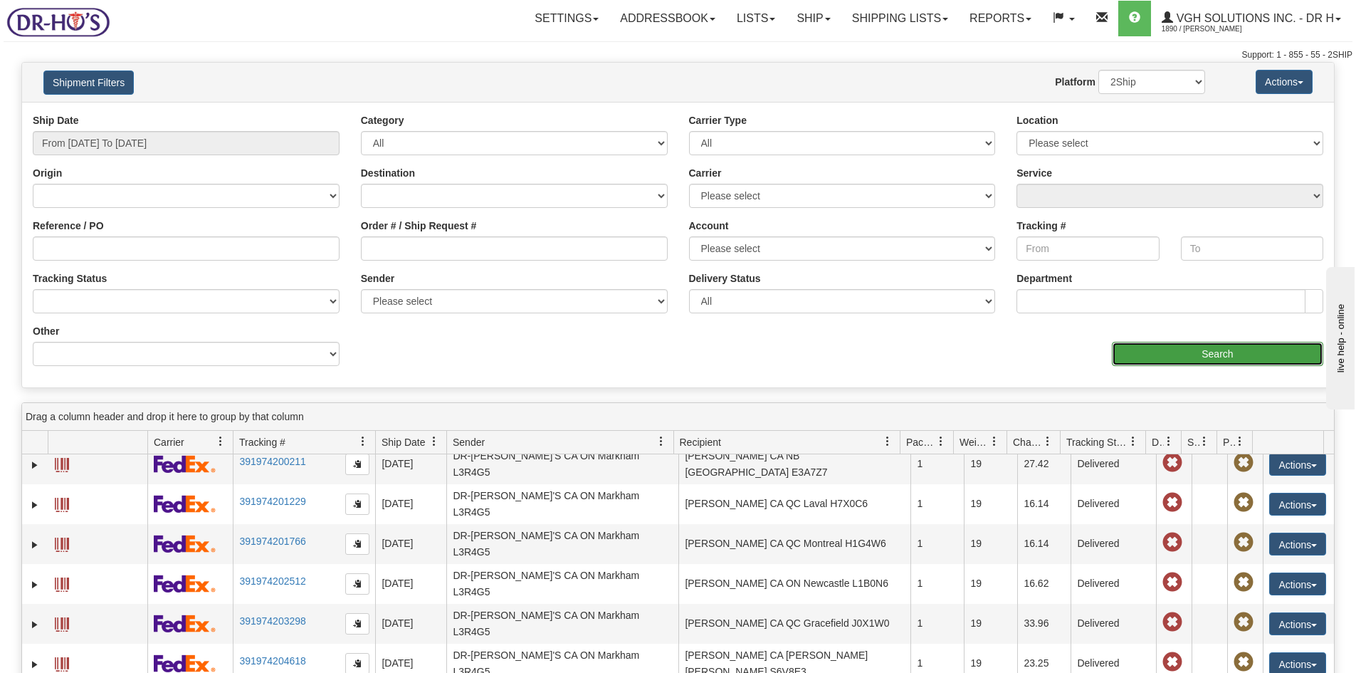
click at [1220, 356] on input "Search" at bounding box center [1217, 354] width 211 height 24
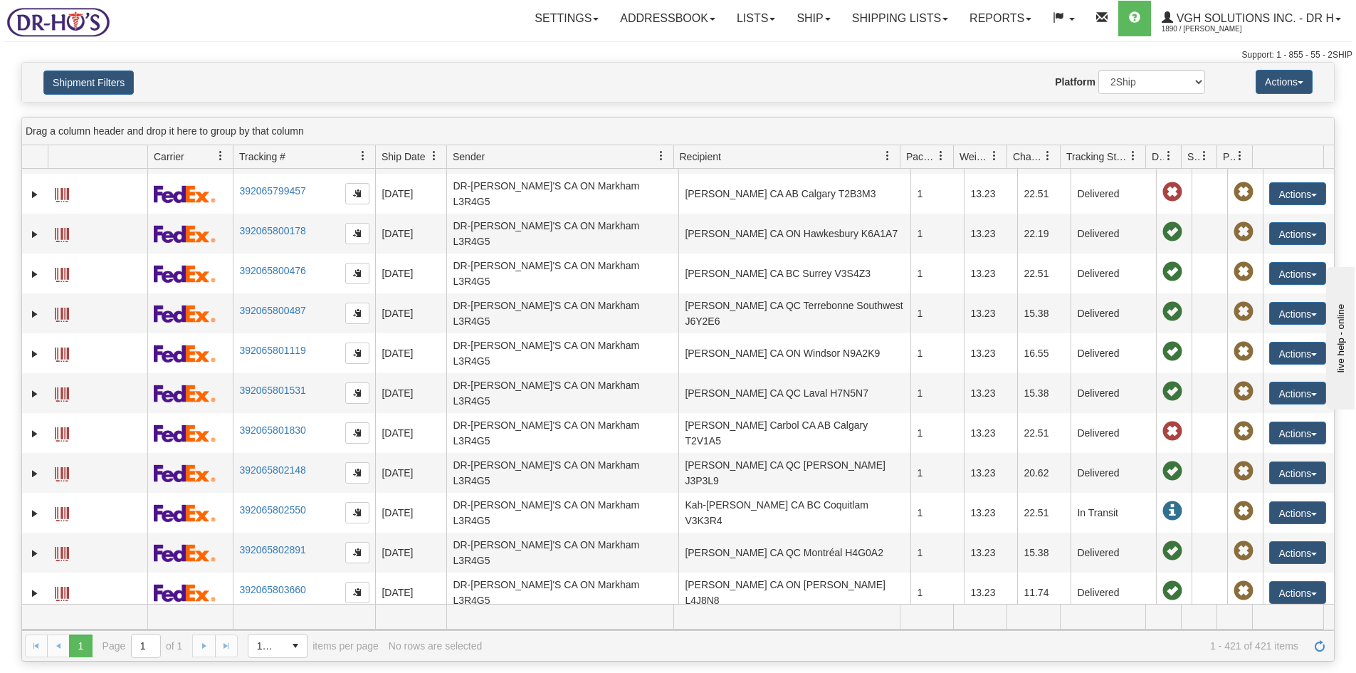
scroll to position [6301, 0]
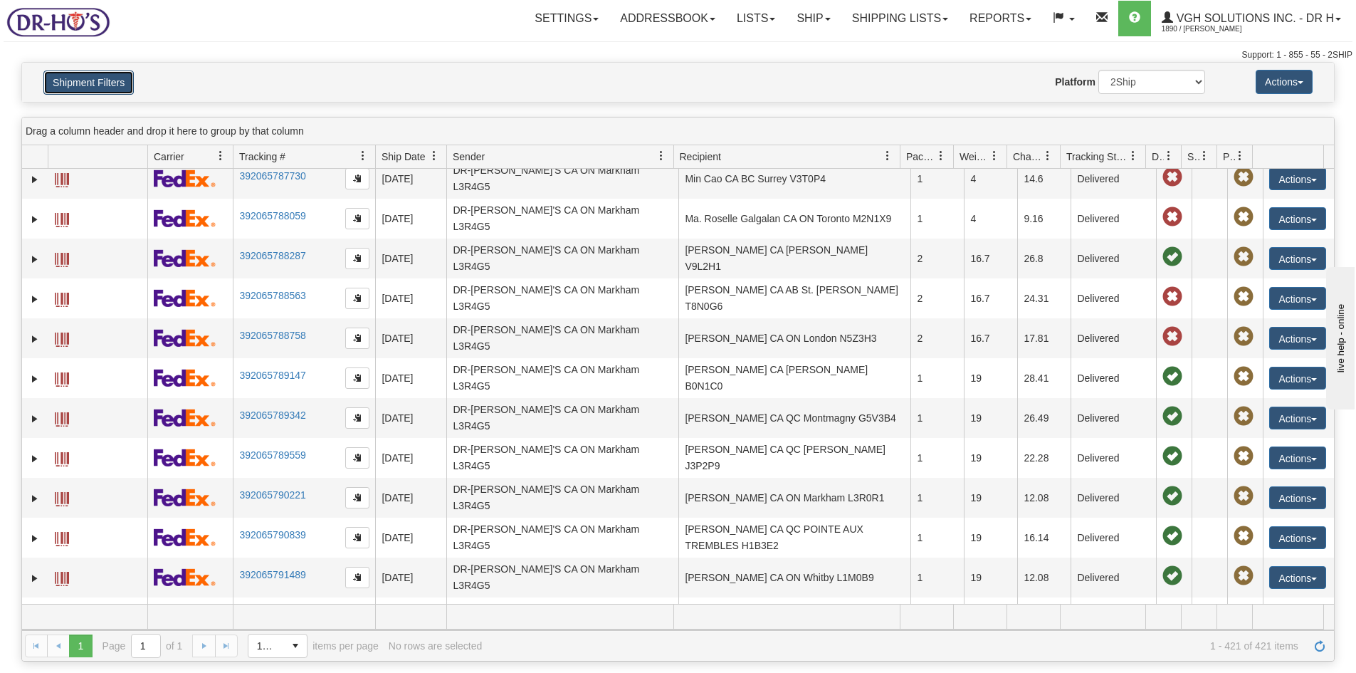
click at [56, 85] on button "Shipment Filters" at bounding box center [88, 82] width 90 height 24
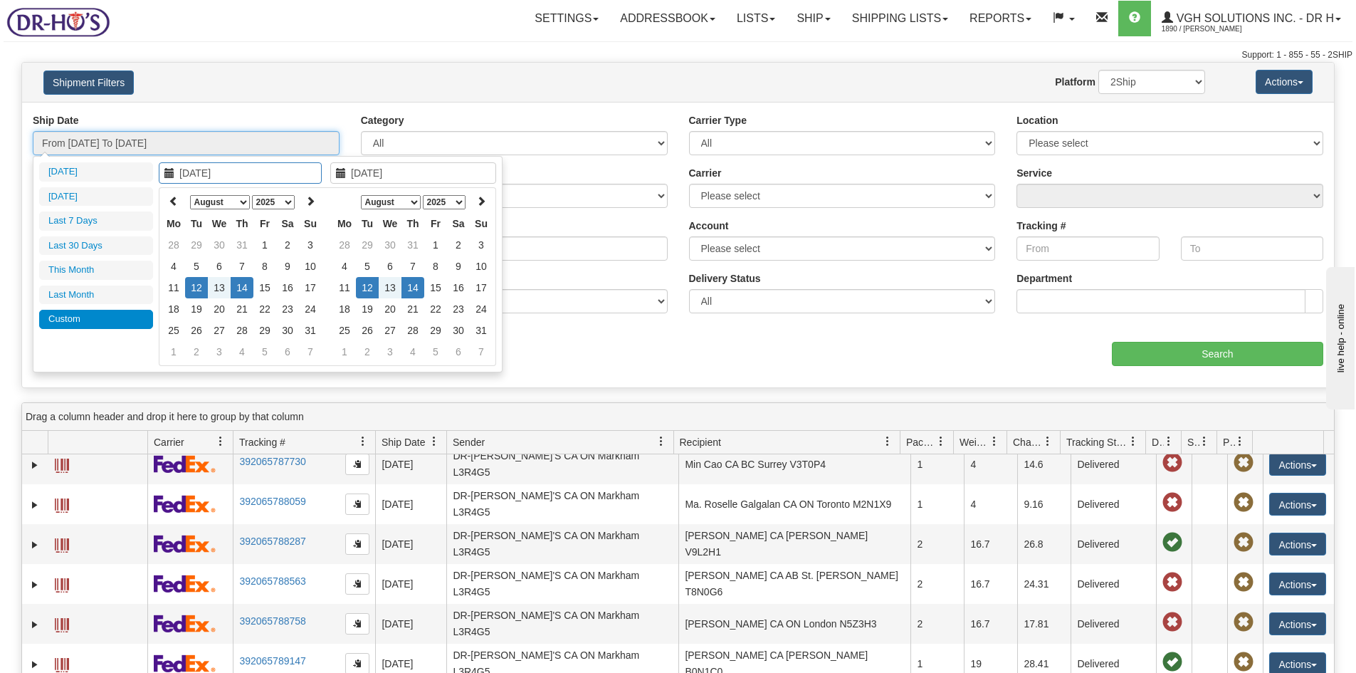
click at [95, 139] on input "From [DATE] To [DATE]" at bounding box center [186, 143] width 307 height 24
type input "[DATE]"
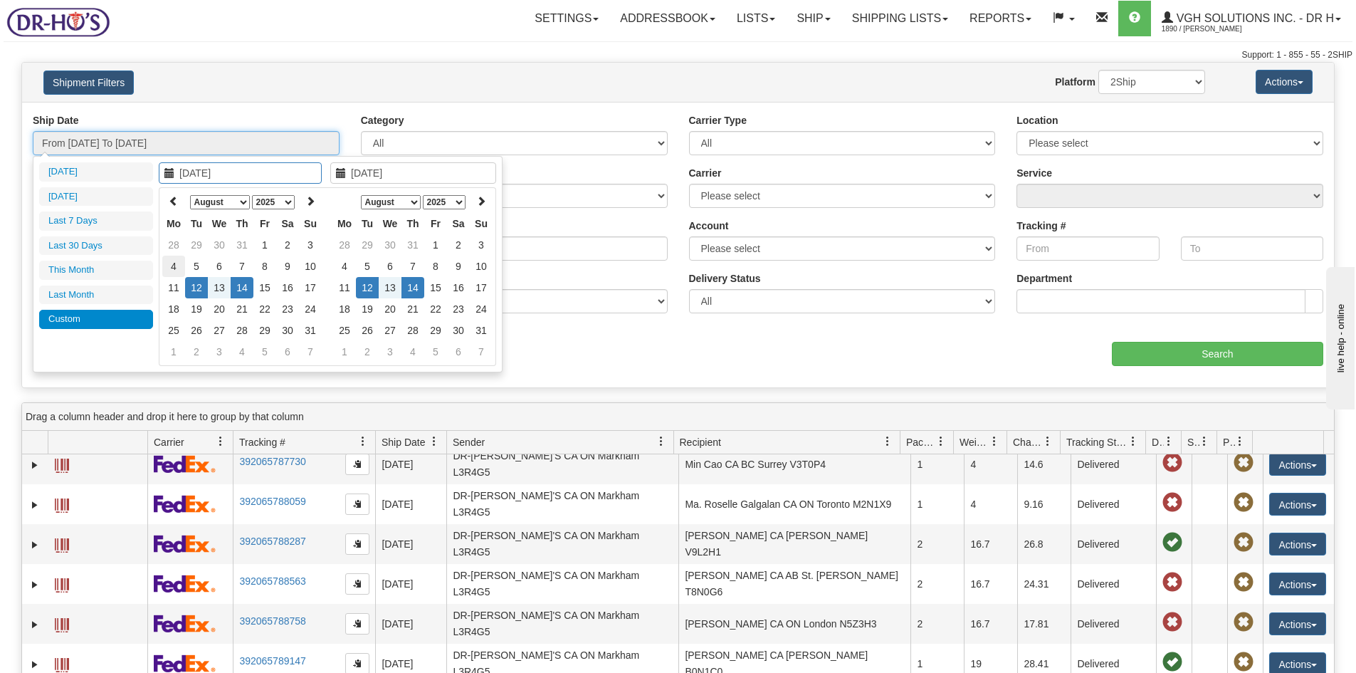
type input "[DATE]"
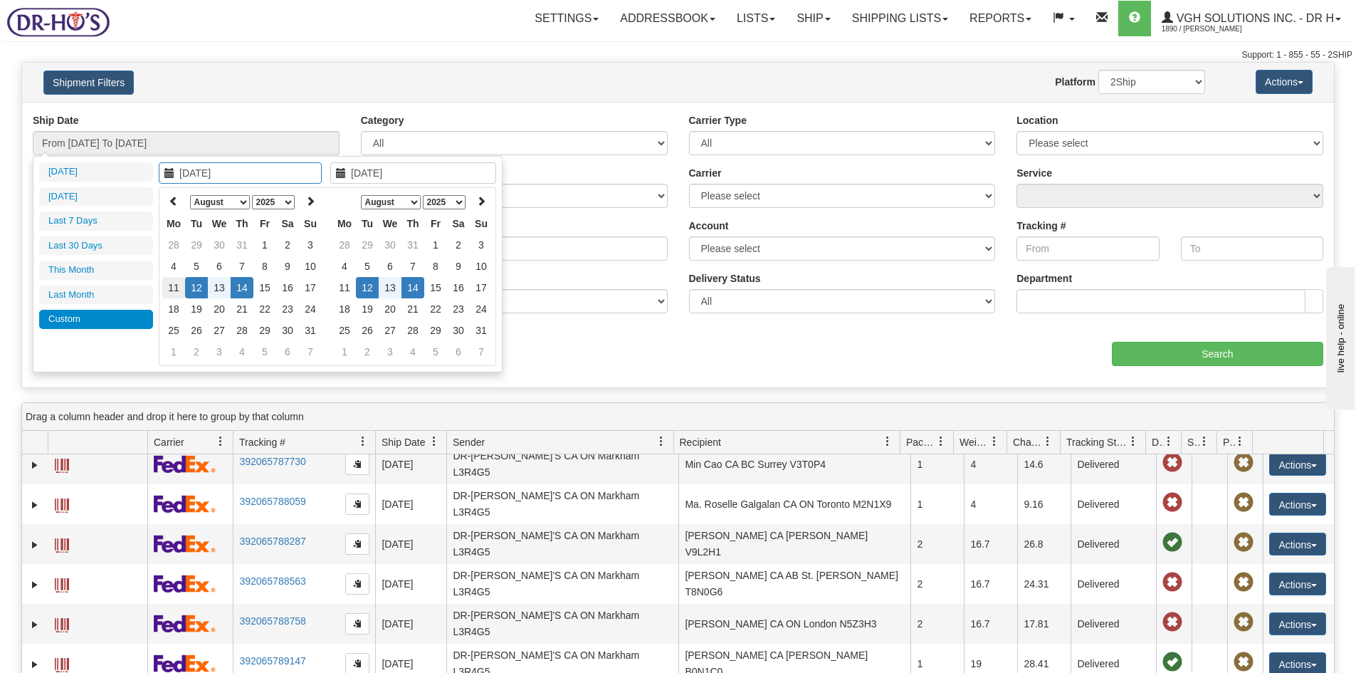
click at [176, 285] on td "11" at bounding box center [173, 287] width 23 height 21
type input "[DATE]"
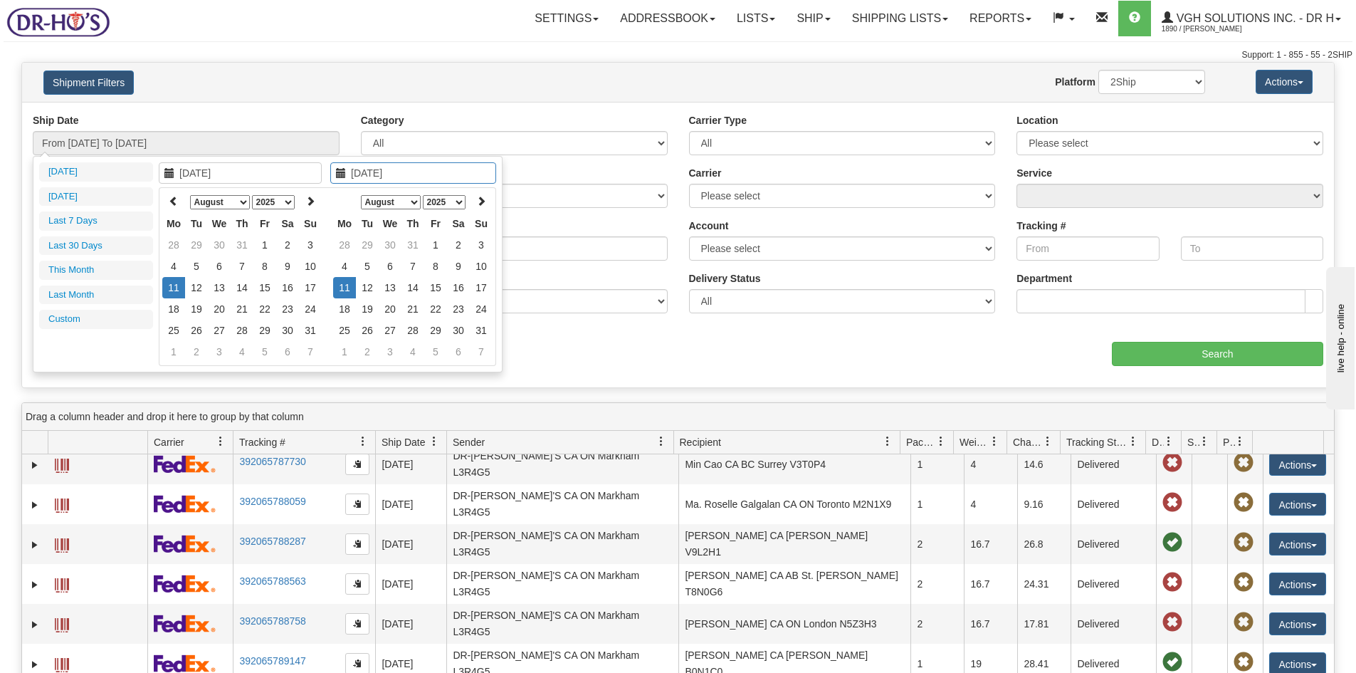
drag, startPoint x: 339, startPoint y: 283, endPoint x: 368, endPoint y: 281, distance: 29.2
click at [340, 283] on td "11" at bounding box center [344, 287] width 23 height 21
type input "From [DATE] To [DATE]"
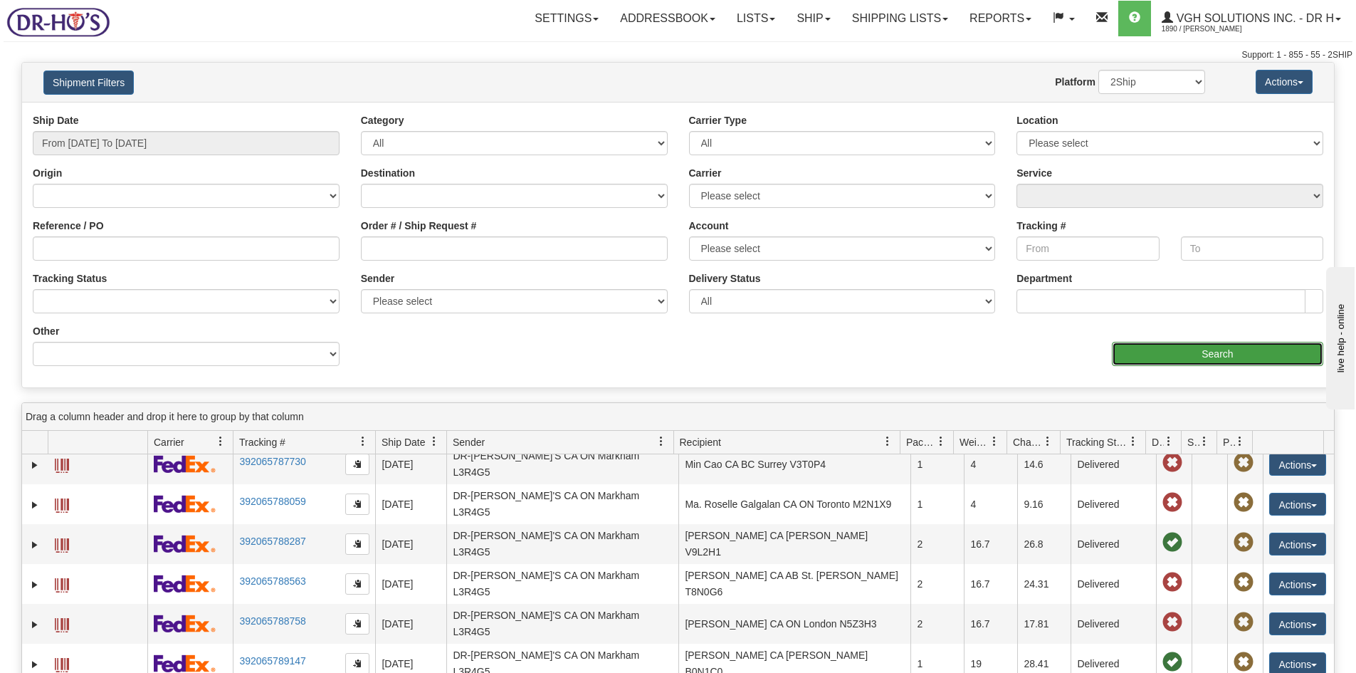
click at [1212, 360] on input "Search" at bounding box center [1217, 354] width 211 height 24
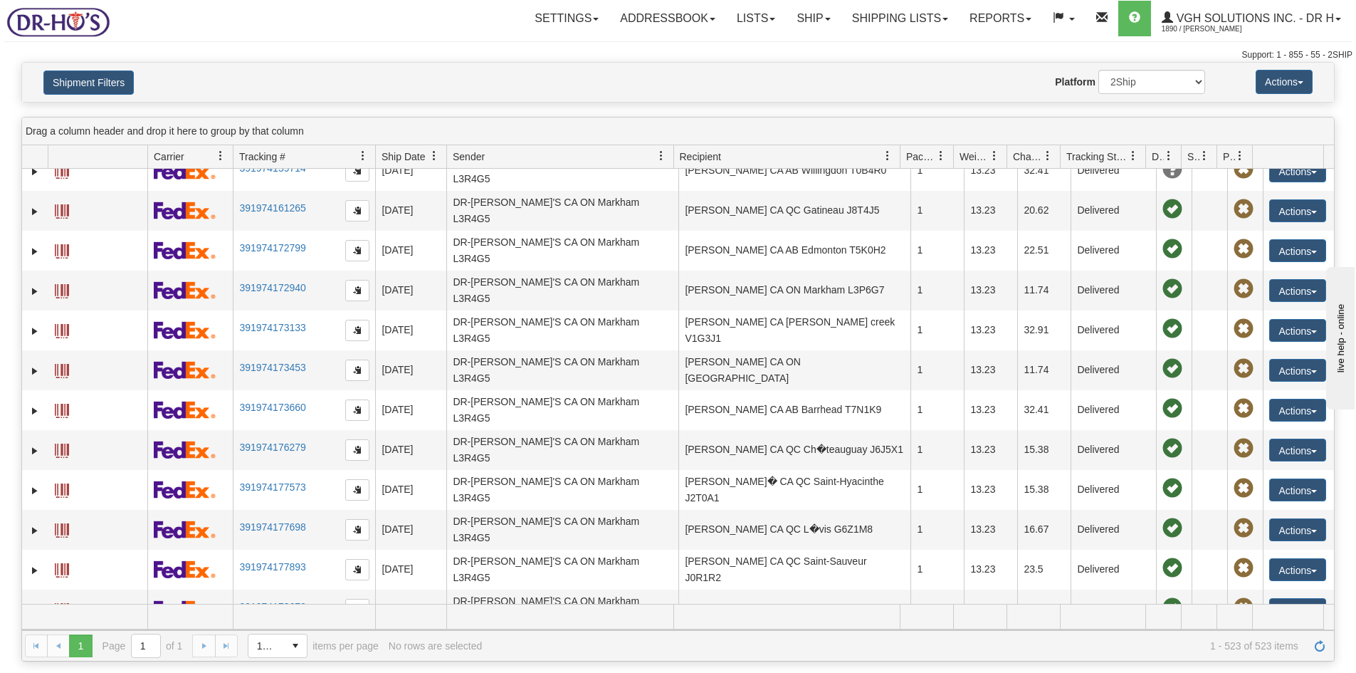
scroll to position [7681, 0]
